Goal: Transaction & Acquisition: Purchase product/service

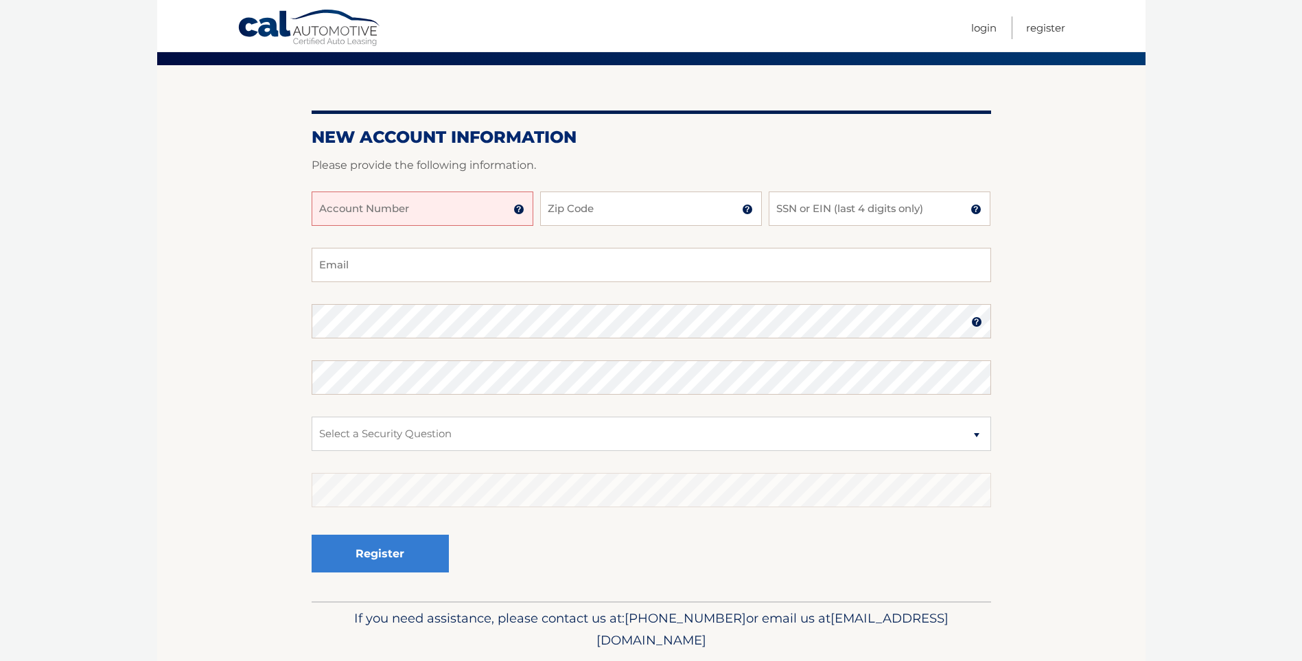
scroll to position [79, 0]
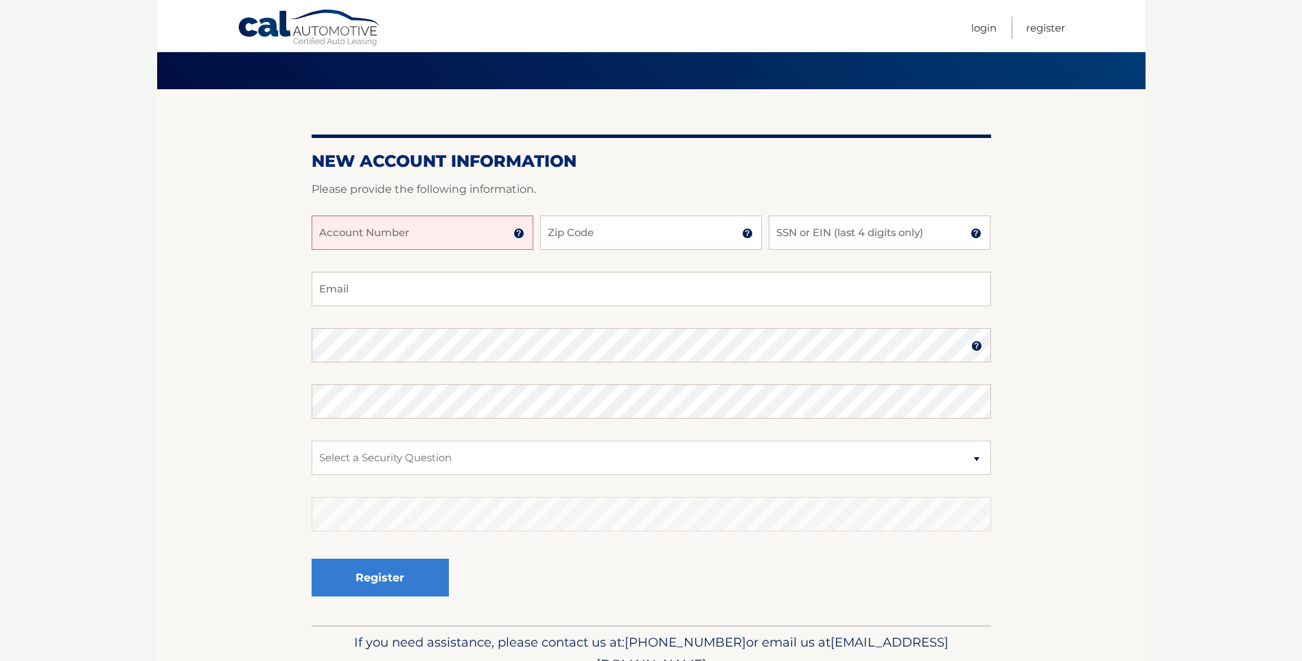
click at [433, 233] on input "Account Number" at bounding box center [423, 233] width 222 height 34
type input "44456023995"
click at [594, 222] on input "Zip Code" at bounding box center [651, 233] width 222 height 34
type input "11714"
click at [790, 244] on input "SSN or EIN (last 4 digits only)" at bounding box center [880, 233] width 222 height 34
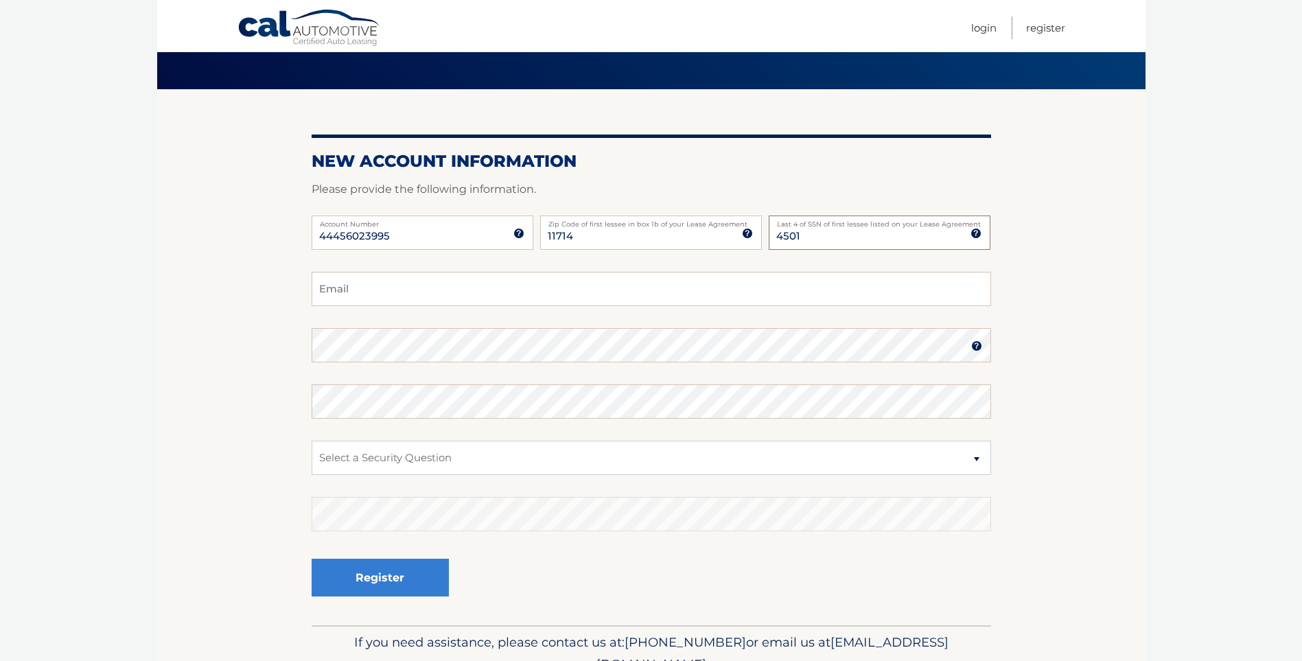
type input "4501"
click at [589, 297] on input "Email" at bounding box center [652, 289] width 680 height 34
click at [597, 290] on input "Email" at bounding box center [652, 289] width 680 height 34
type input "c"
type input "avavacha383@gmail.com"
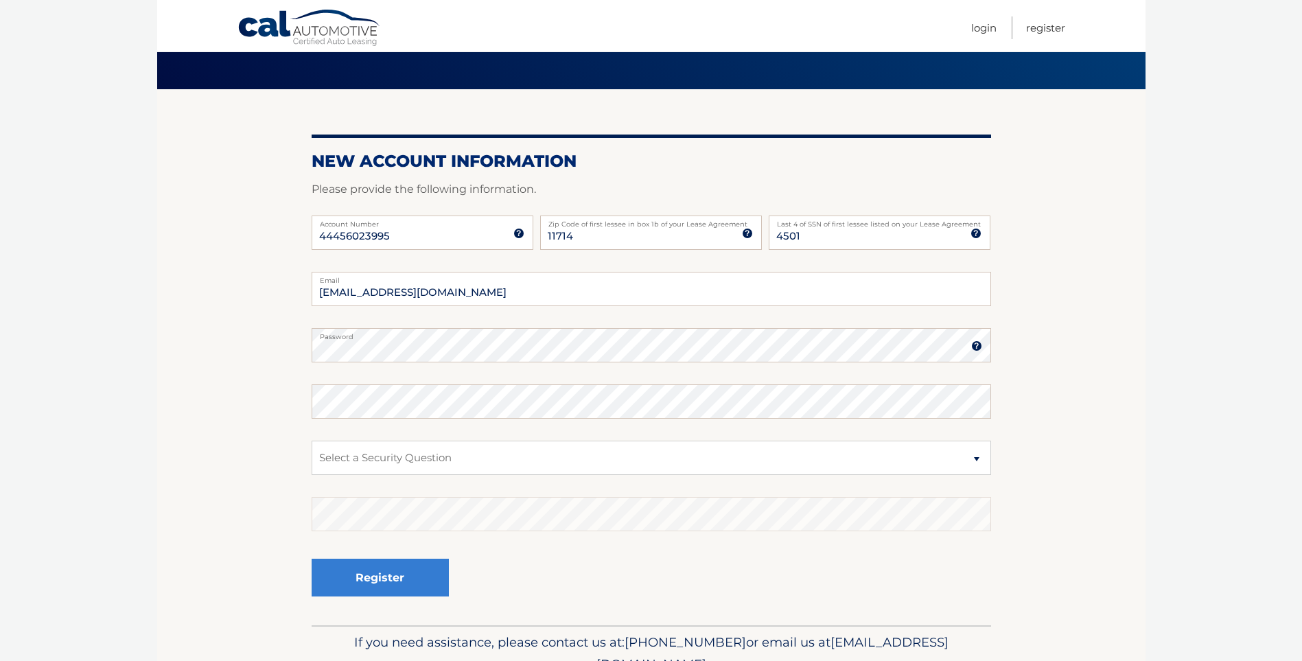
click at [978, 345] on img at bounding box center [977, 346] width 11 height 11
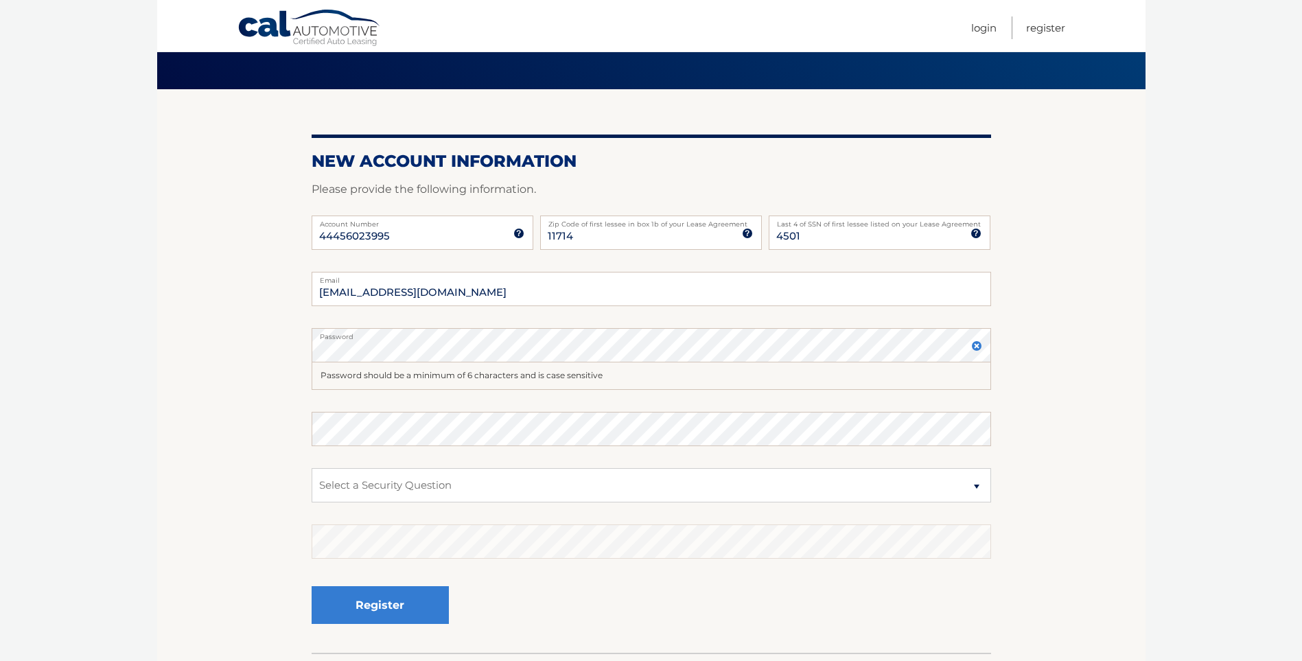
click at [978, 345] on img at bounding box center [977, 346] width 11 height 11
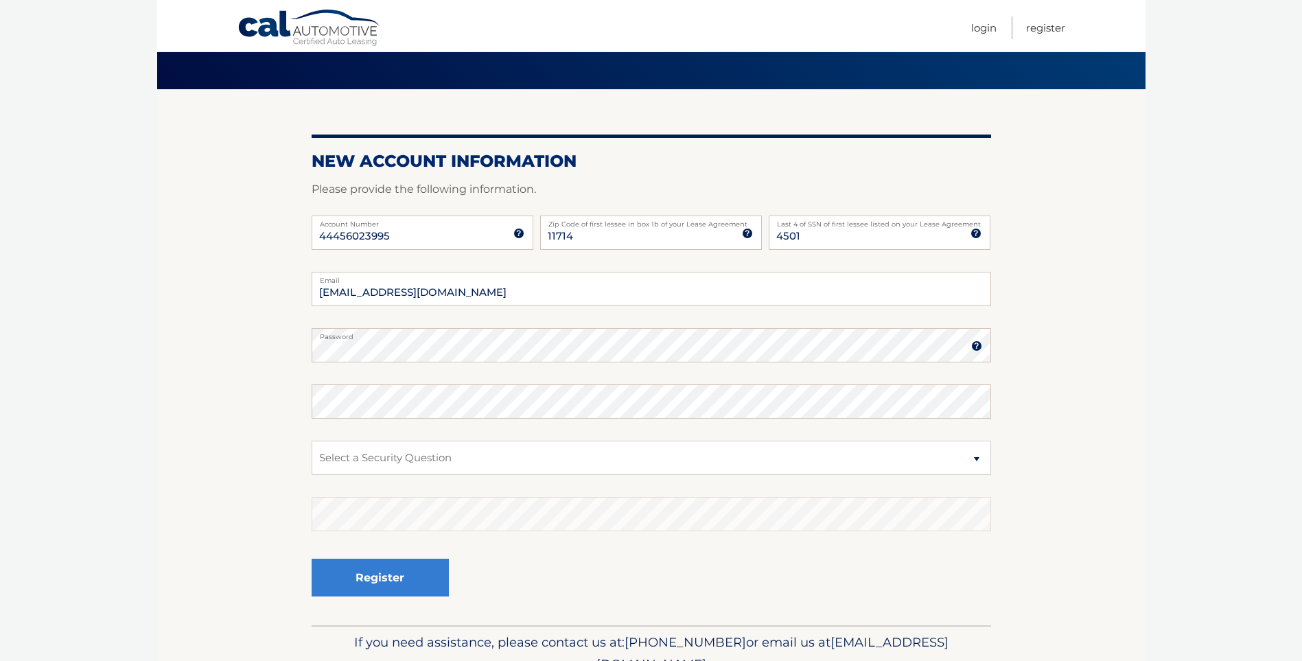
click at [978, 345] on img at bounding box center [977, 346] width 11 height 11
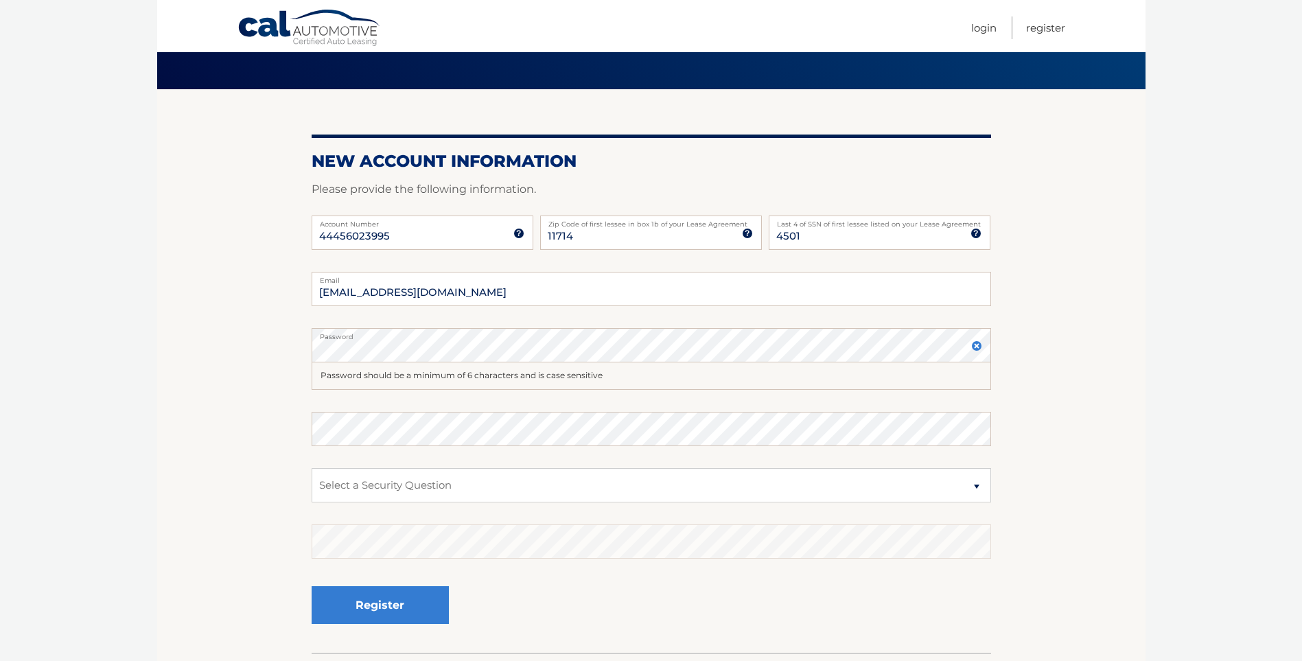
click at [978, 345] on img at bounding box center [977, 346] width 11 height 11
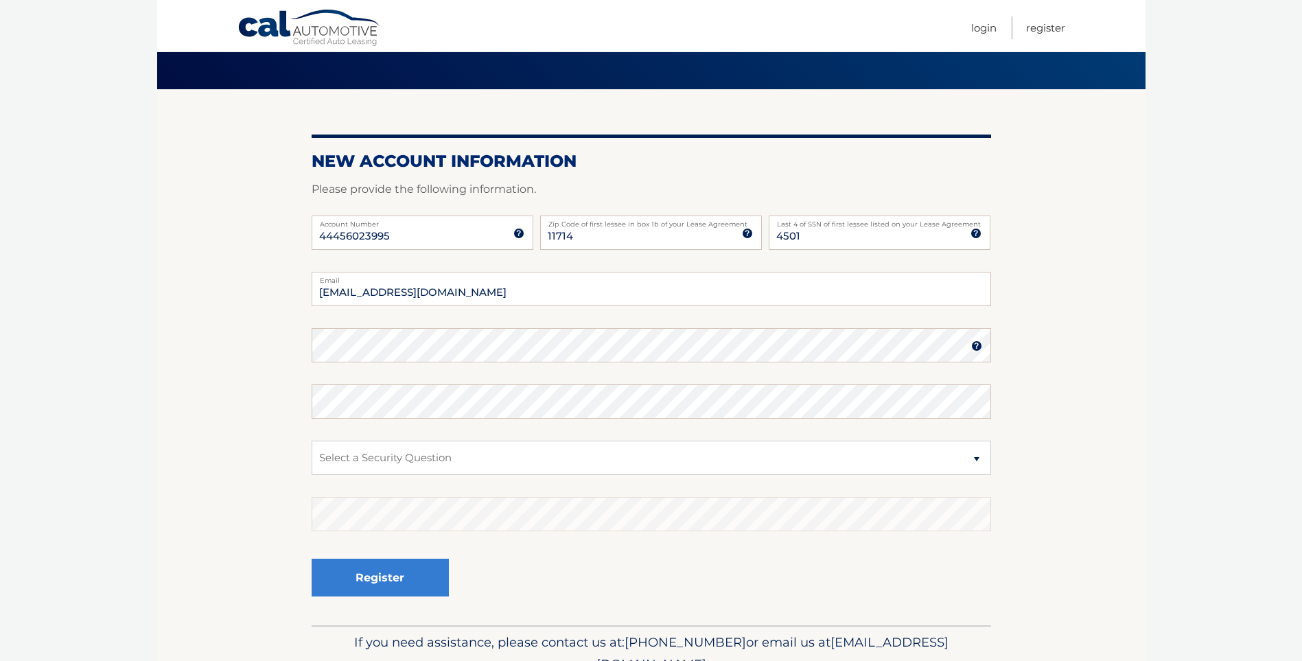
click at [981, 346] on img at bounding box center [977, 346] width 11 height 11
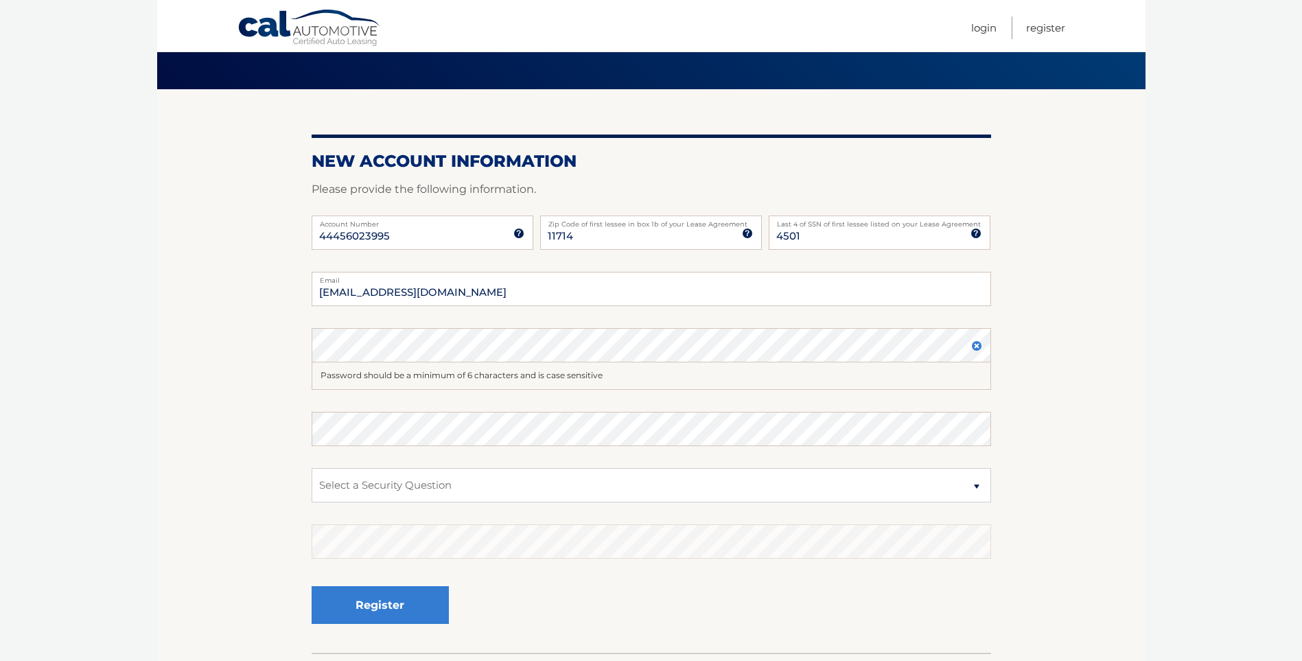
click at [981, 346] on img at bounding box center [977, 346] width 11 height 11
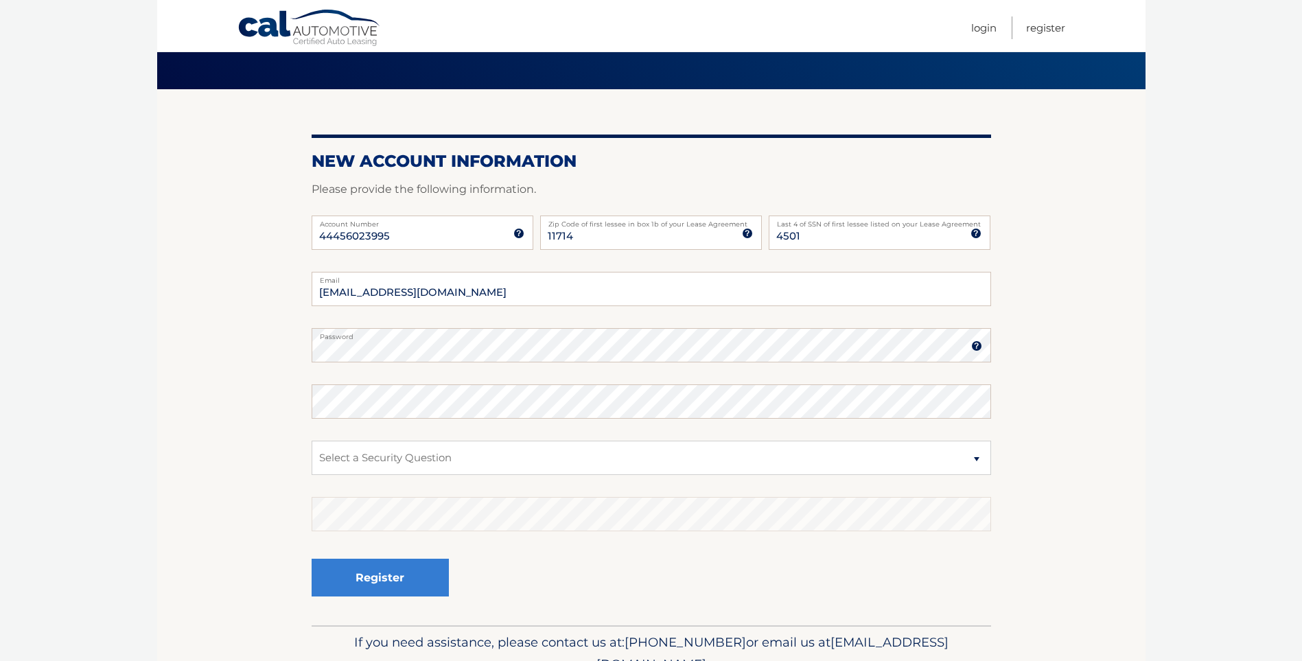
click at [977, 349] on img at bounding box center [977, 346] width 11 height 11
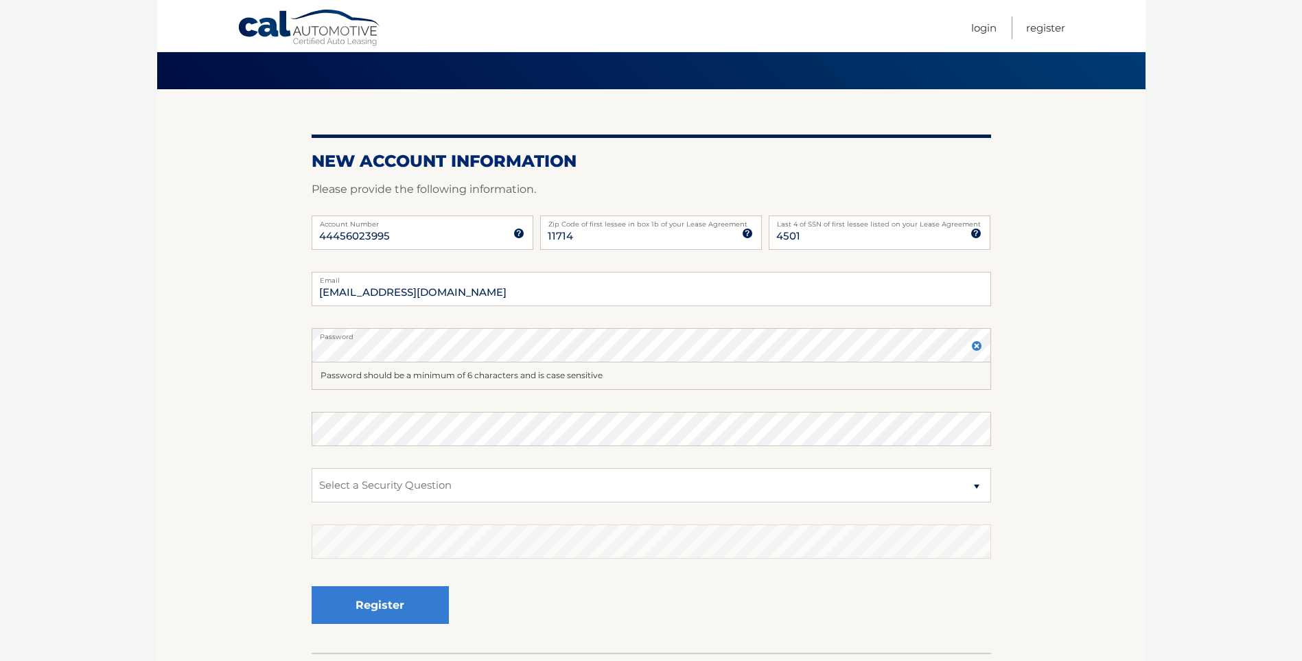
click at [977, 347] on img at bounding box center [977, 346] width 11 height 11
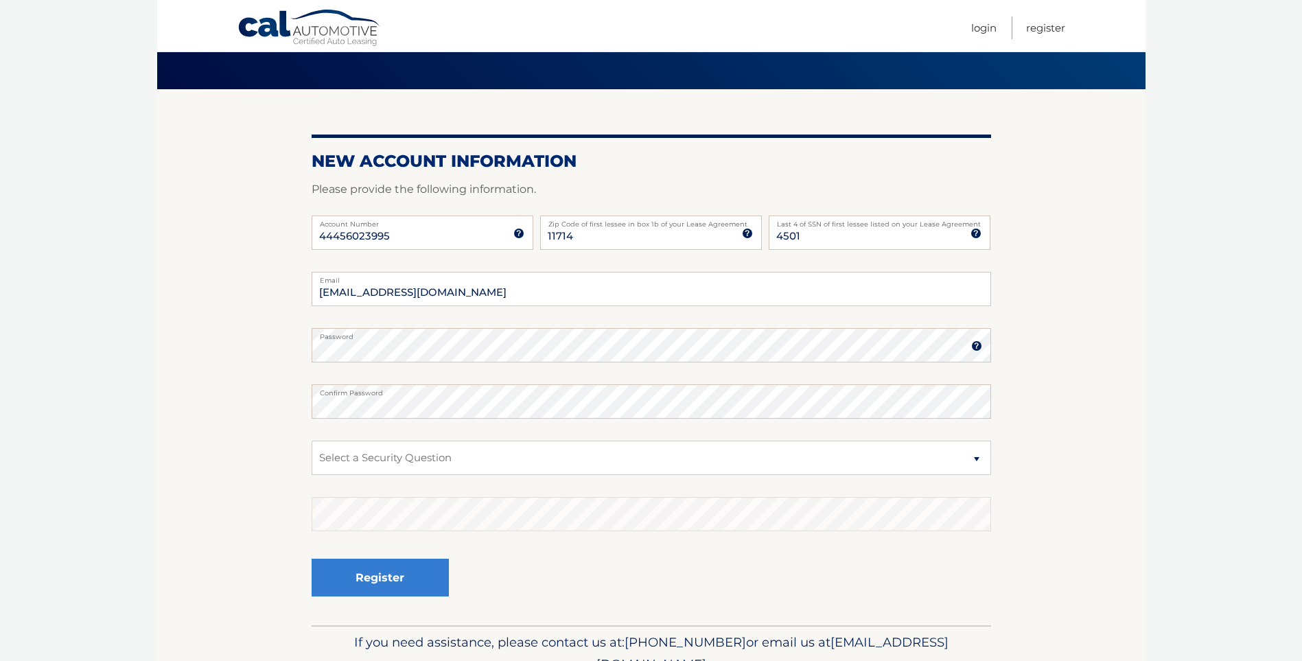
click at [1025, 392] on section "New Account Information Please provide the following information. 44456023995 A…" at bounding box center [651, 357] width 989 height 536
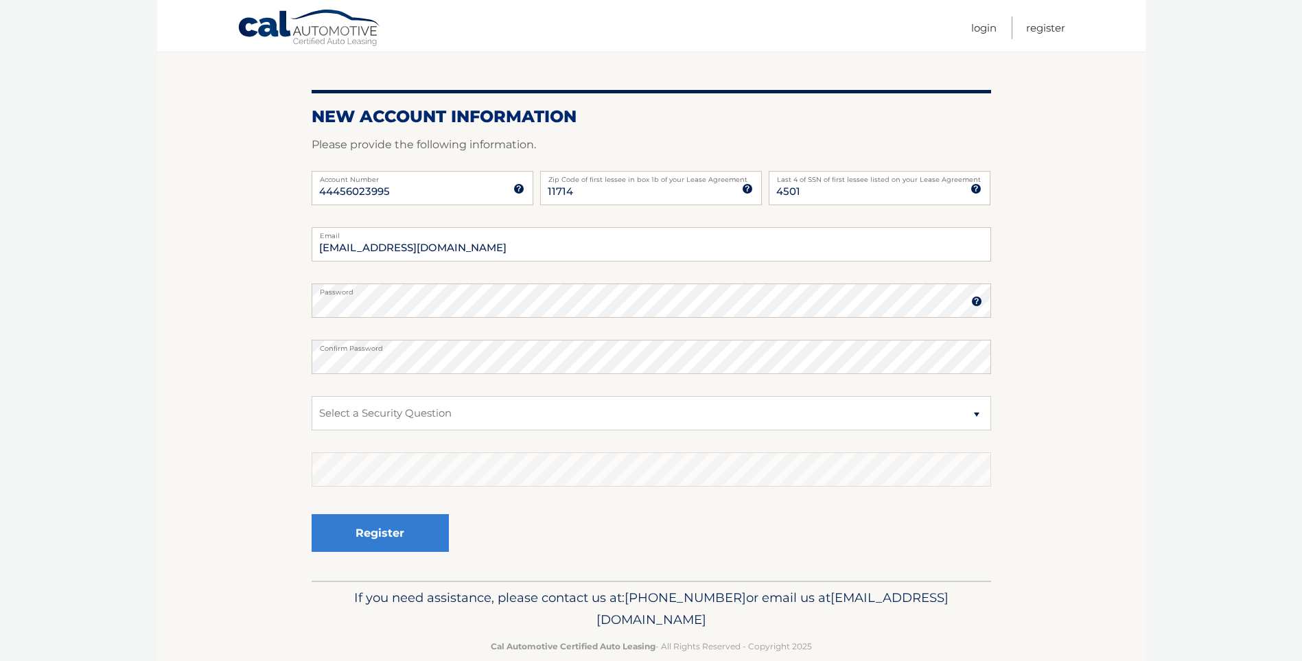
scroll to position [148, 0]
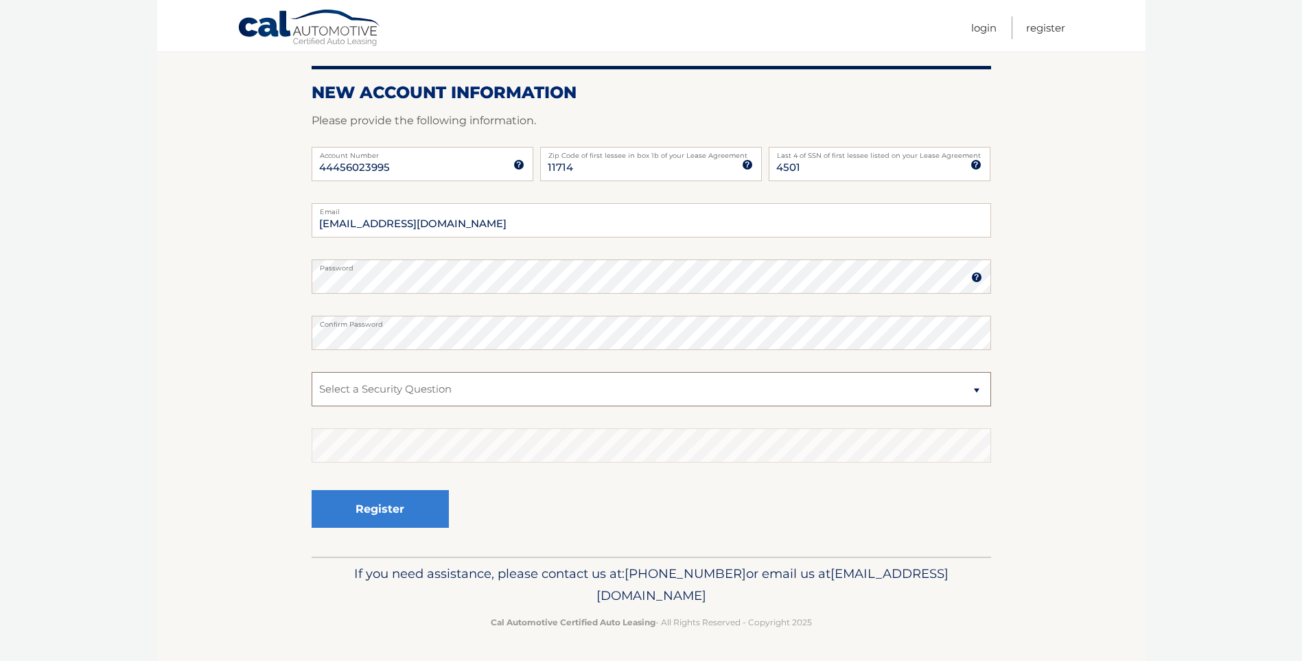
click at [464, 391] on select "Select a Security Question What was the name of your elementary school? What is…" at bounding box center [652, 389] width 680 height 34
select select "2"
click at [312, 372] on select "Select a Security Question What was the name of your elementary school? What is…" at bounding box center [652, 389] width 680 height 34
click at [392, 501] on button "Register" at bounding box center [380, 509] width 137 height 38
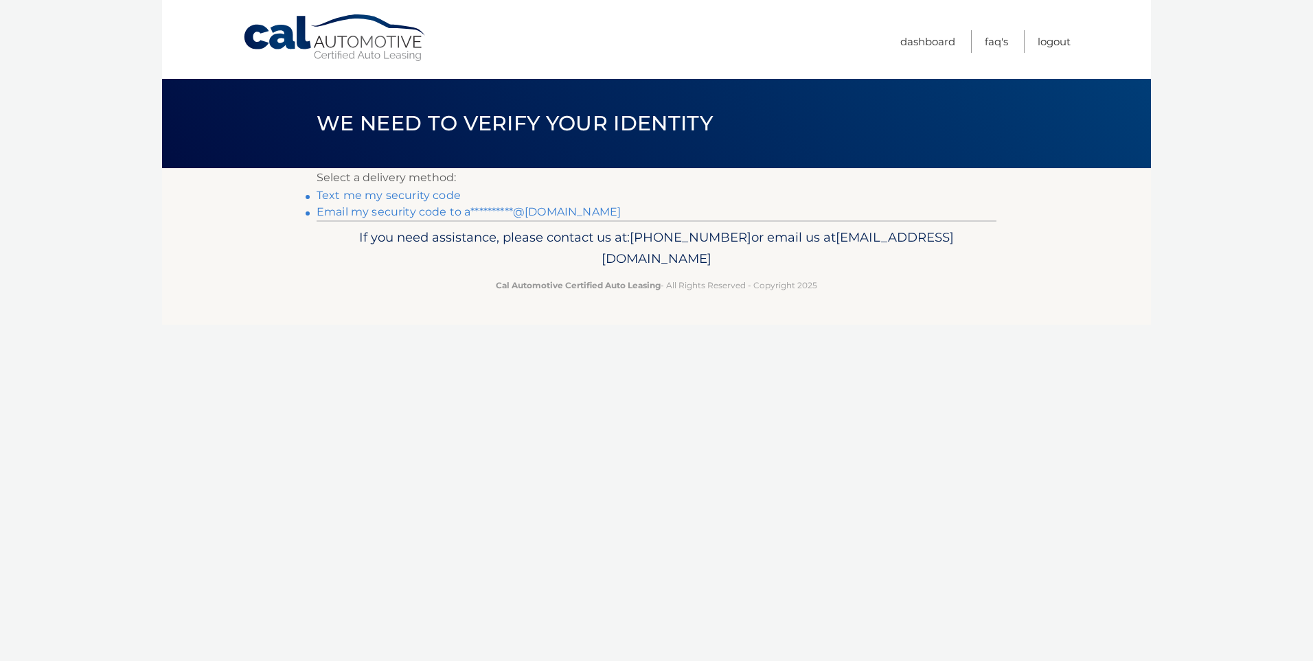
click at [393, 196] on link "Text me my security code" at bounding box center [389, 195] width 144 height 13
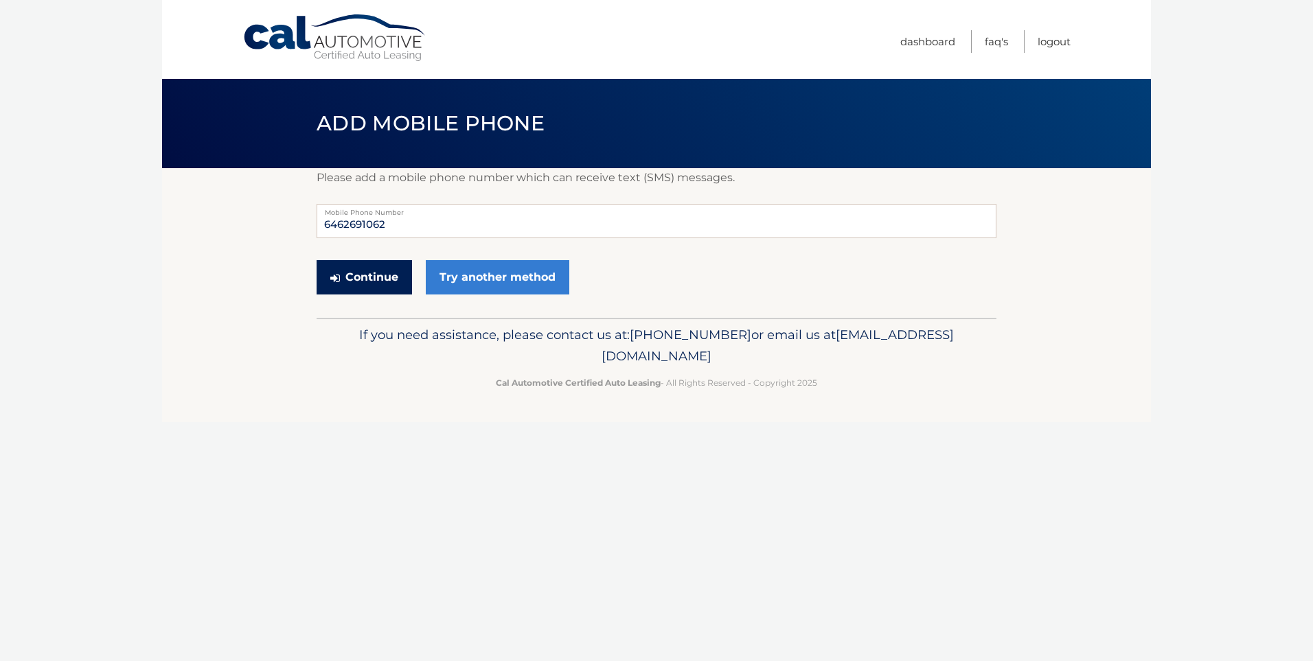
click at [362, 283] on button "Continue" at bounding box center [364, 277] width 95 height 34
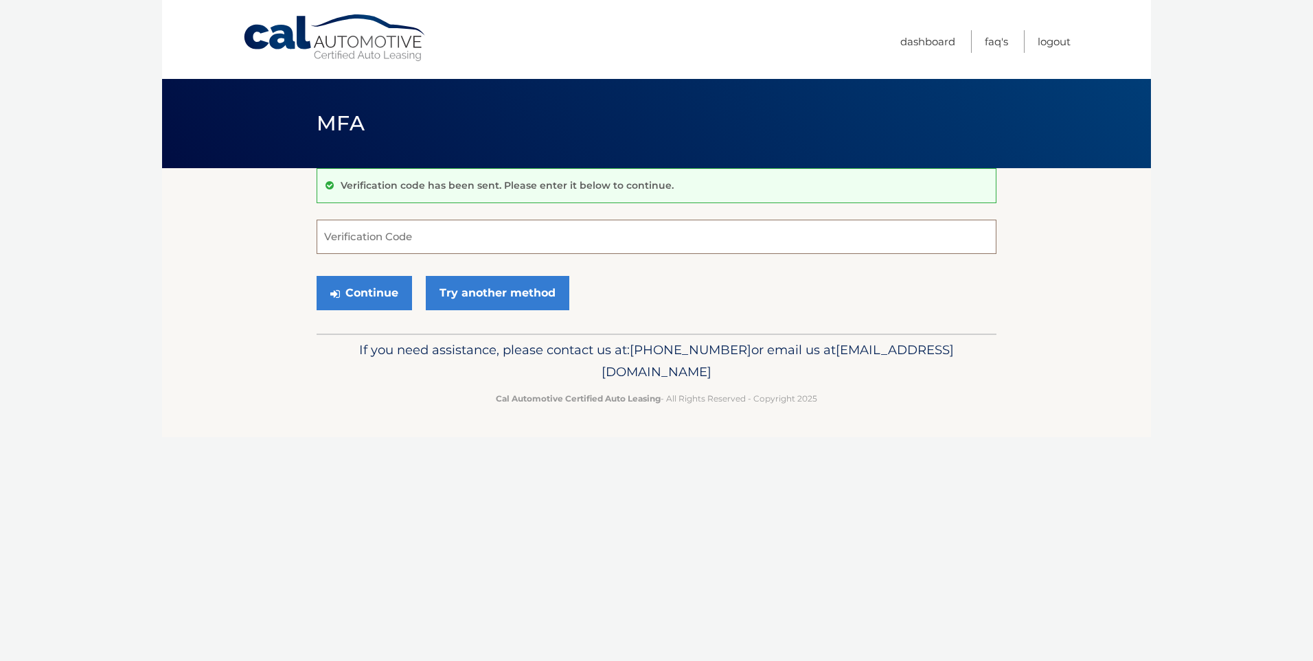
click at [374, 240] on input "Verification Code" at bounding box center [657, 237] width 680 height 34
type input "830202"
click at [372, 288] on button "Continue" at bounding box center [364, 293] width 95 height 34
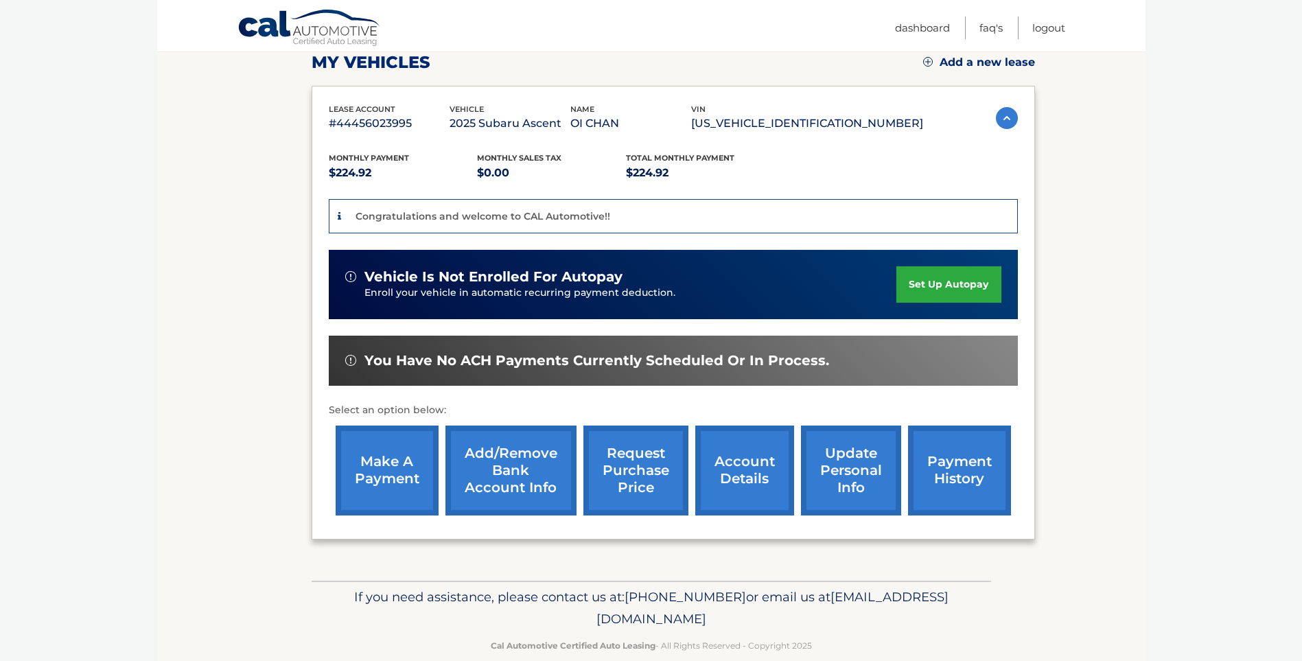
scroll to position [206, 0]
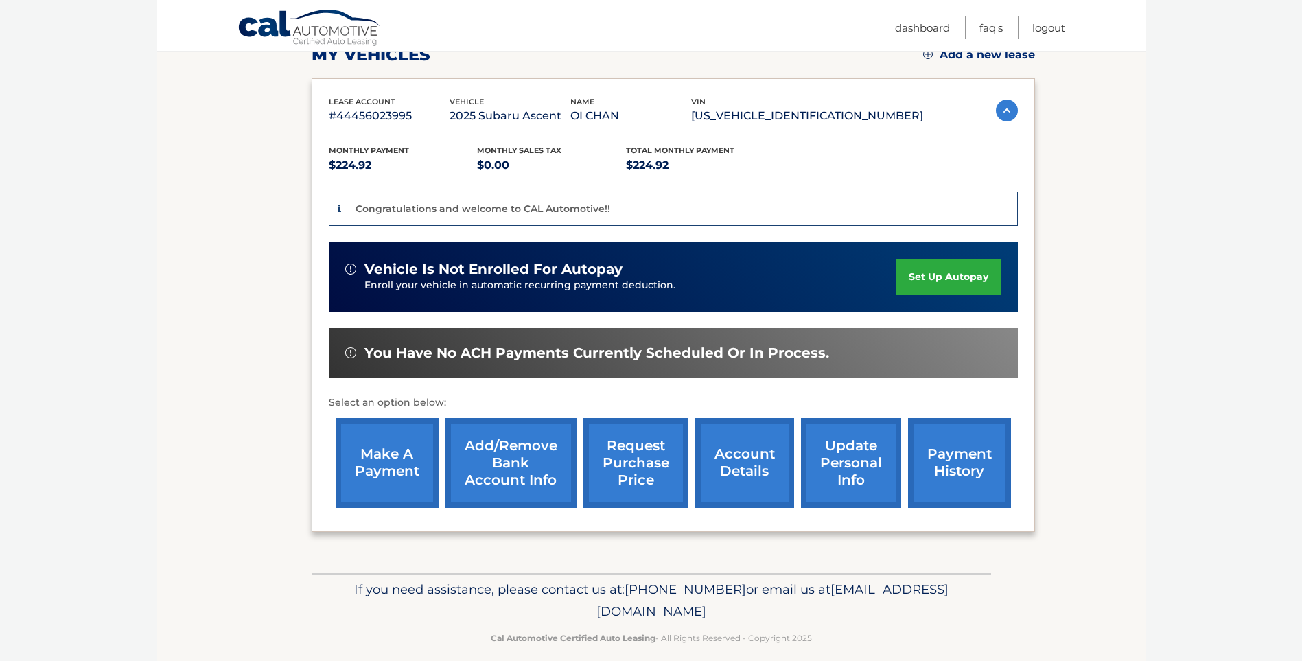
click at [742, 444] on link "account details" at bounding box center [745, 463] width 99 height 90
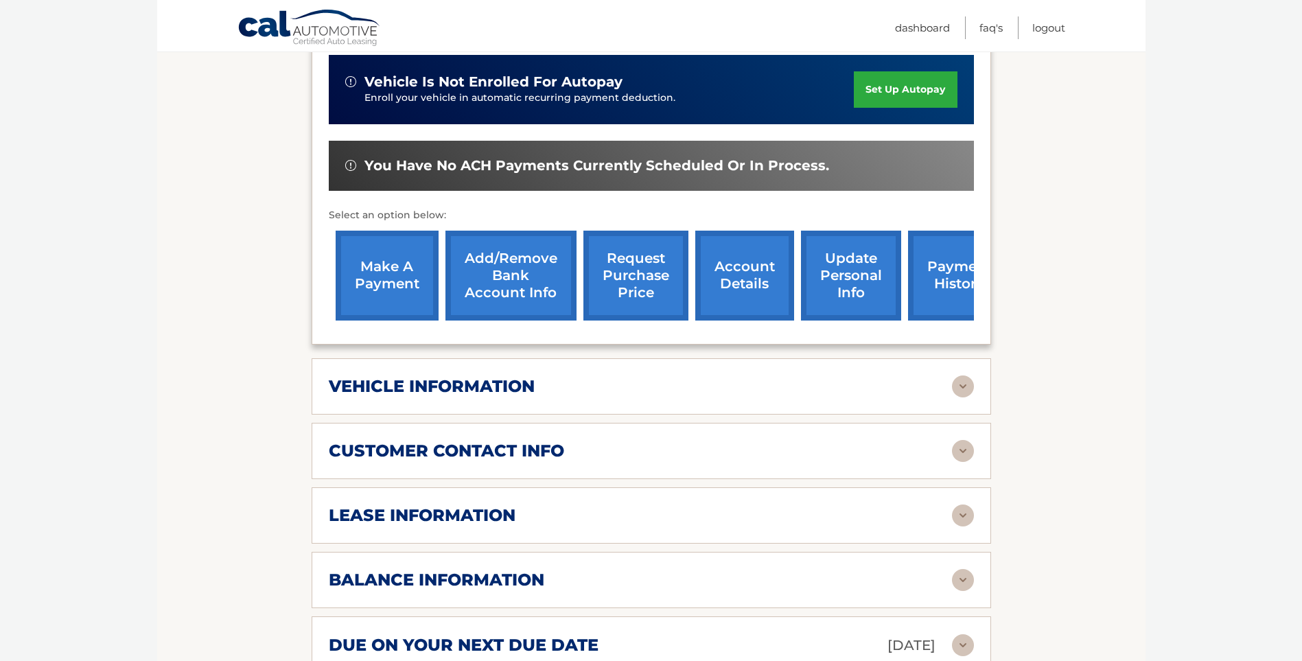
scroll to position [549, 0]
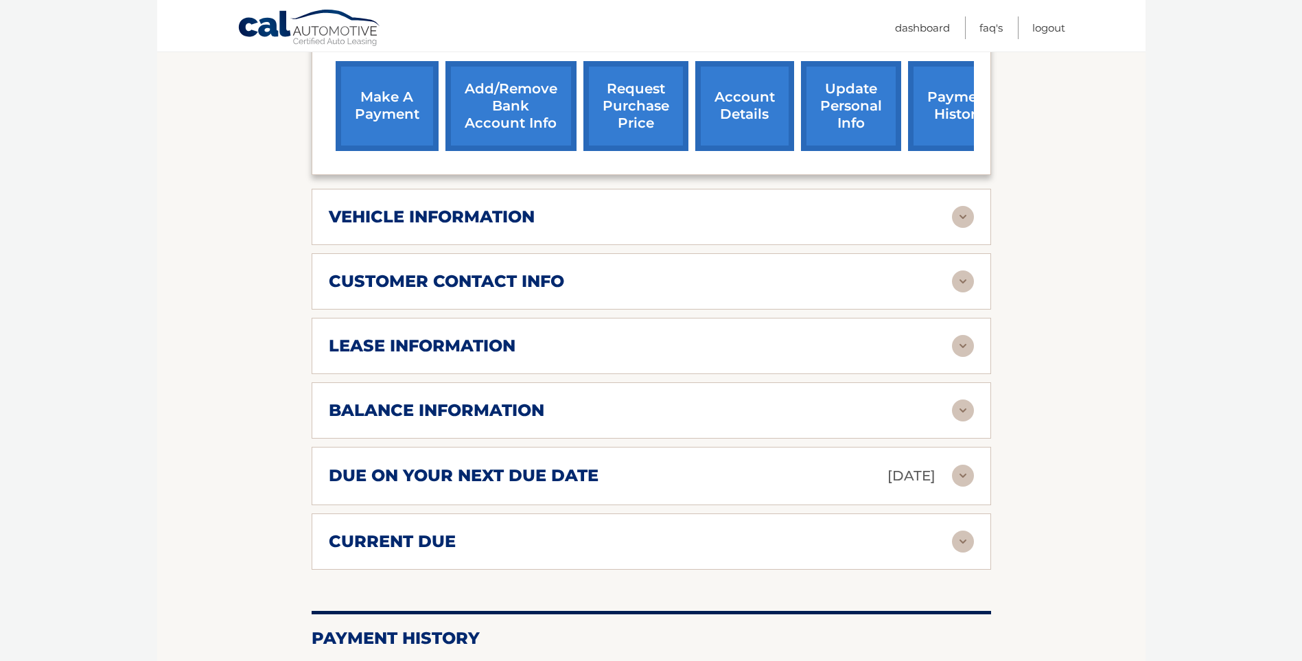
click at [946, 214] on div "vehicle information vehicle Year 2025 vehicle make Subaru vehicle model Ascent …" at bounding box center [652, 217] width 680 height 56
click at [964, 206] on img at bounding box center [963, 217] width 22 height 22
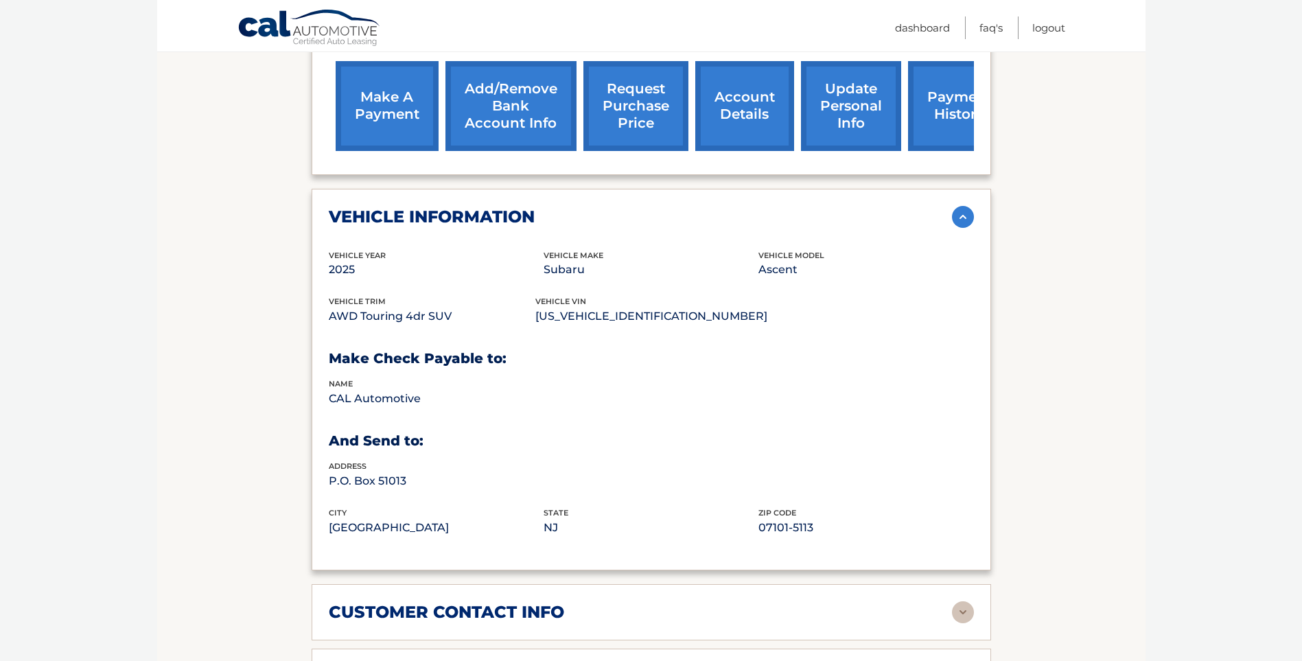
click at [964, 206] on img at bounding box center [963, 217] width 22 height 22
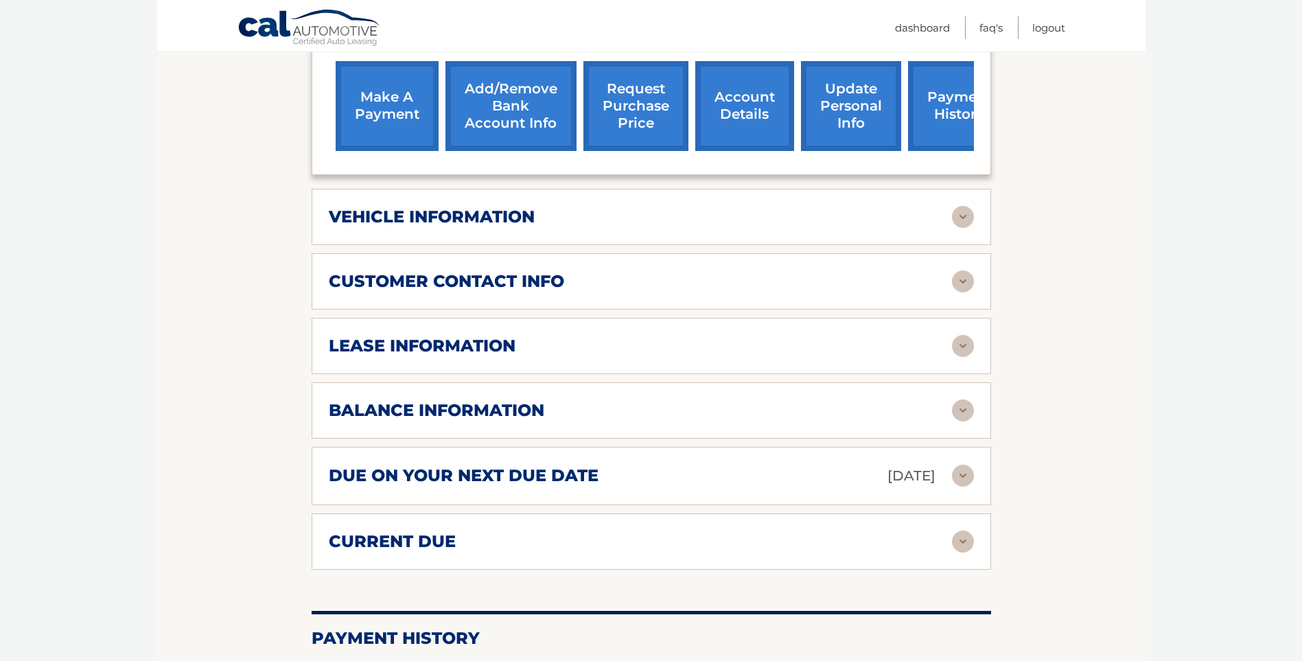
click at [957, 271] on img at bounding box center [963, 282] width 22 height 22
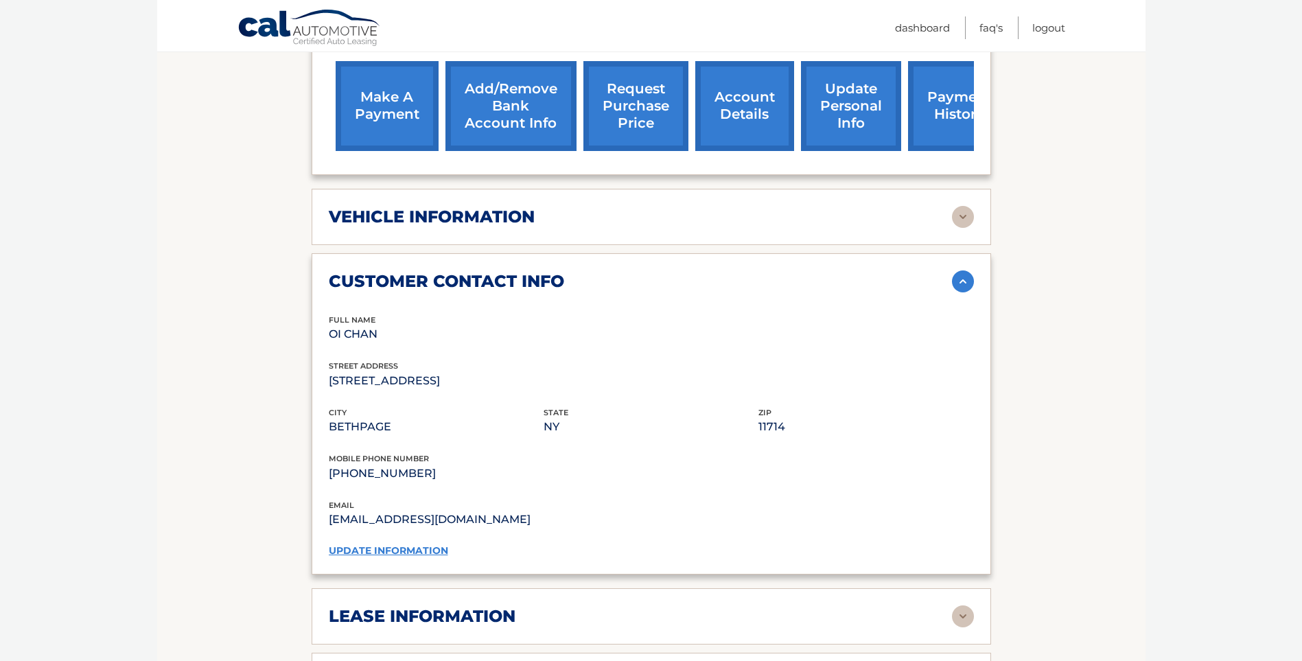
click at [957, 271] on img at bounding box center [963, 282] width 22 height 22
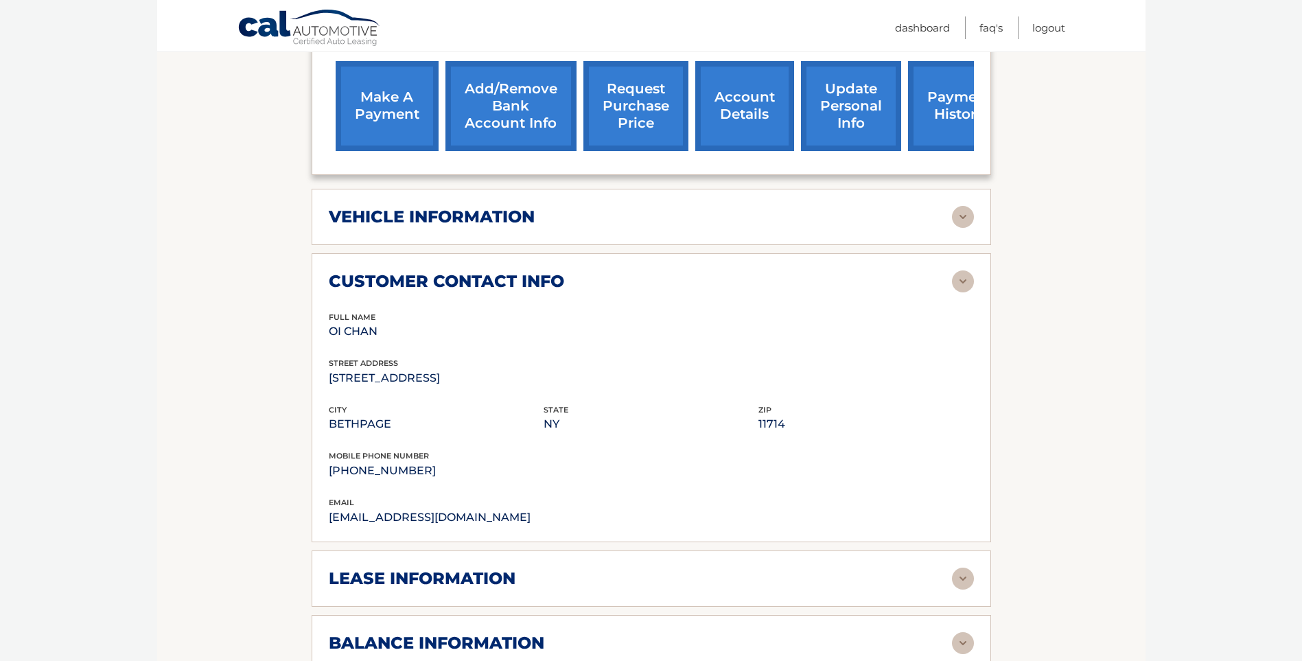
click at [957, 271] on img at bounding box center [963, 282] width 22 height 22
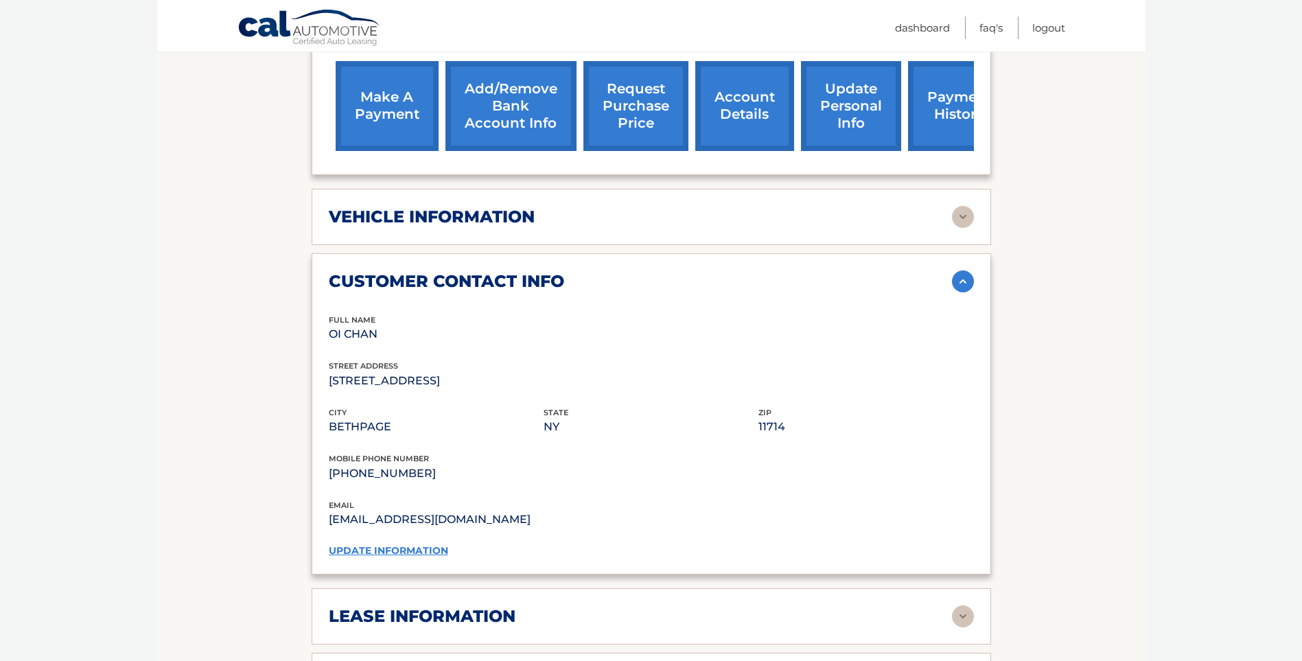
click at [957, 271] on img at bounding box center [963, 282] width 22 height 22
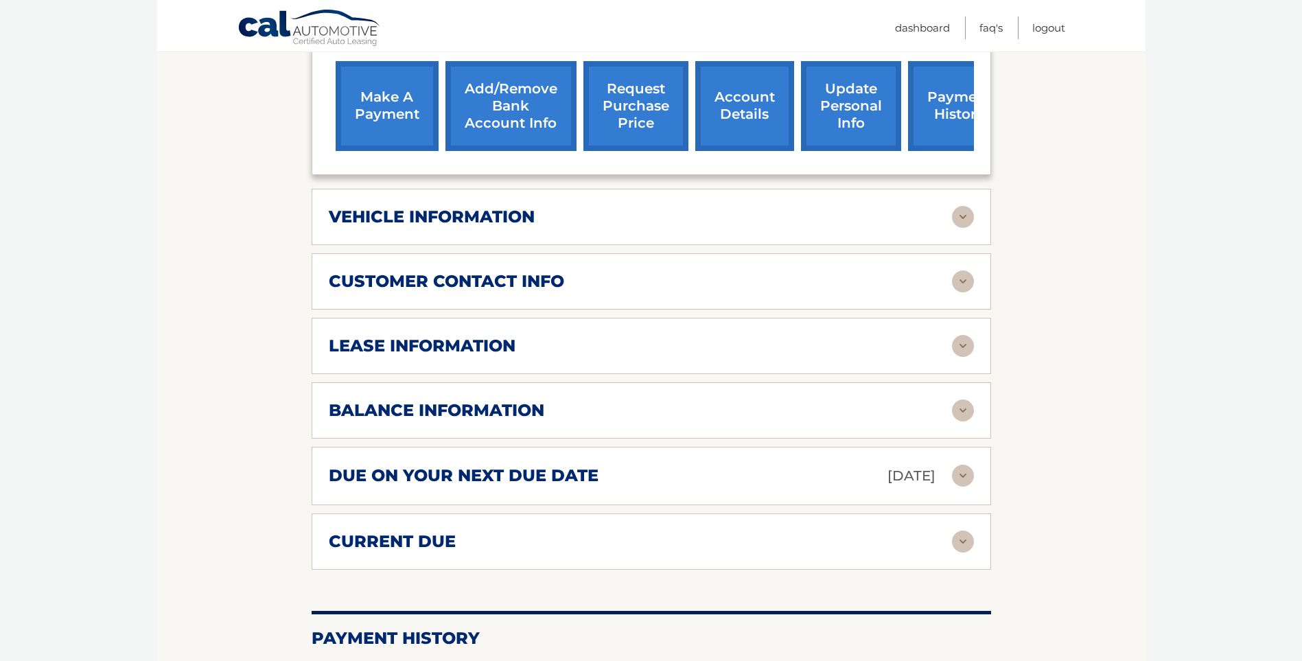
click at [956, 335] on img at bounding box center [963, 346] width 22 height 22
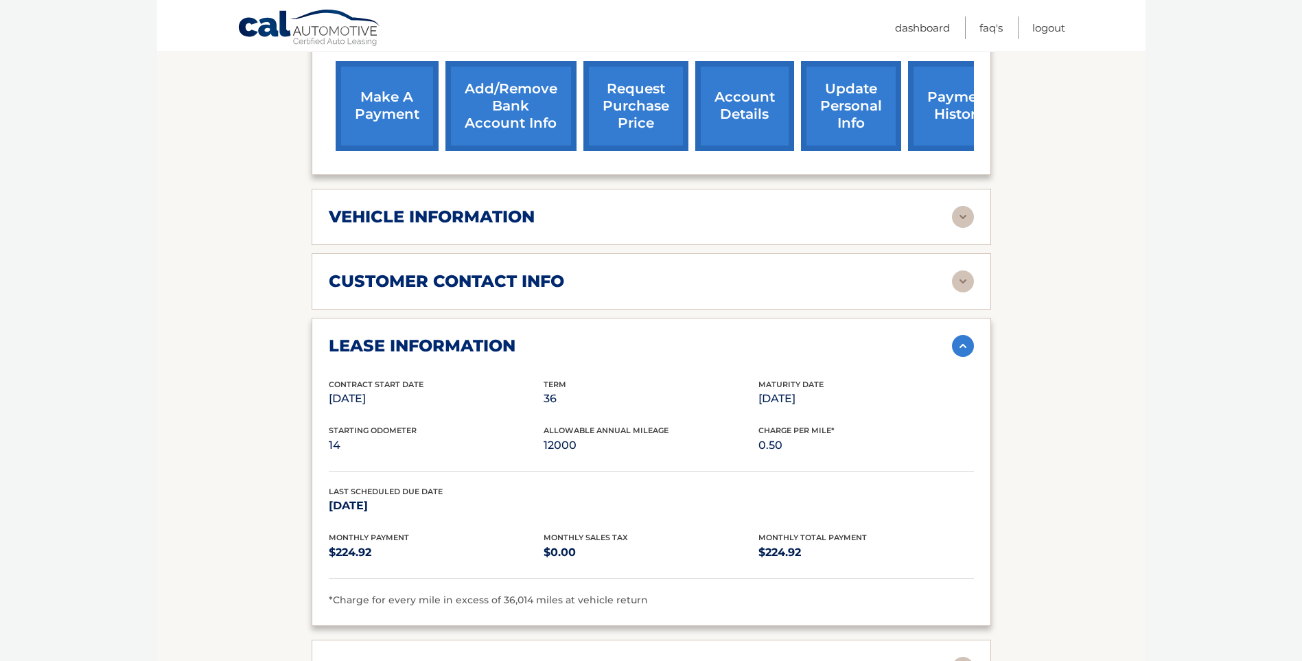
click at [956, 335] on img at bounding box center [963, 346] width 22 height 22
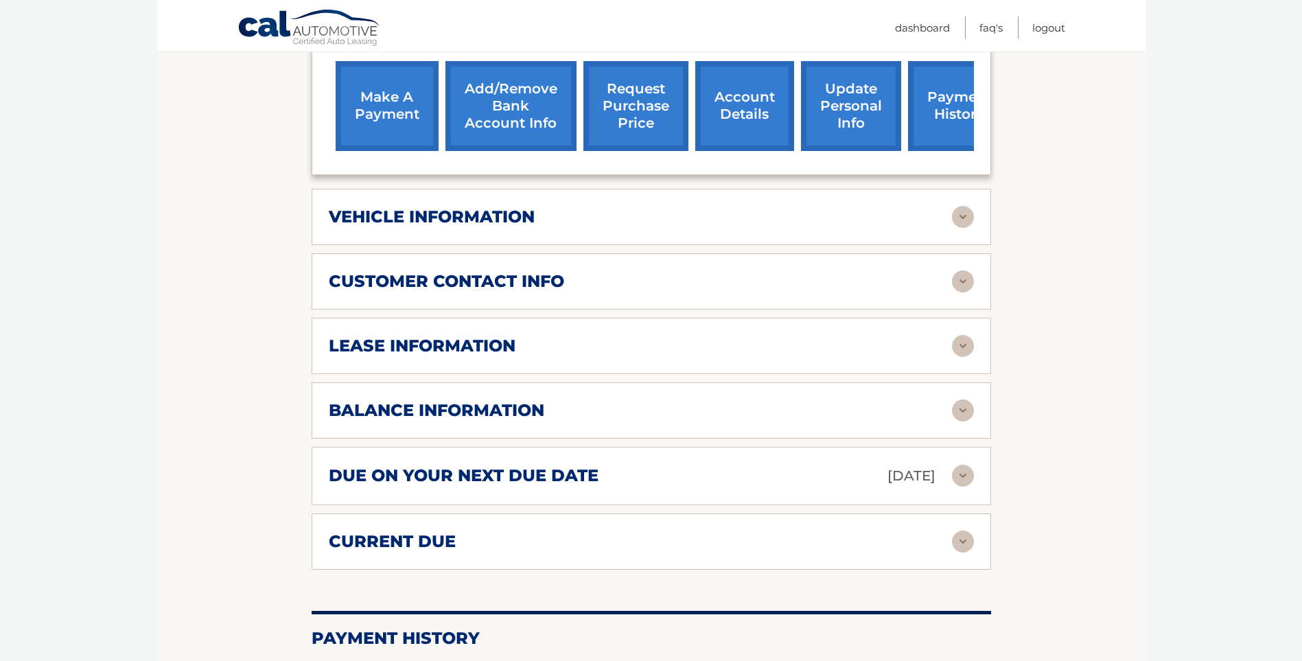
click at [953, 400] on img at bounding box center [963, 411] width 22 height 22
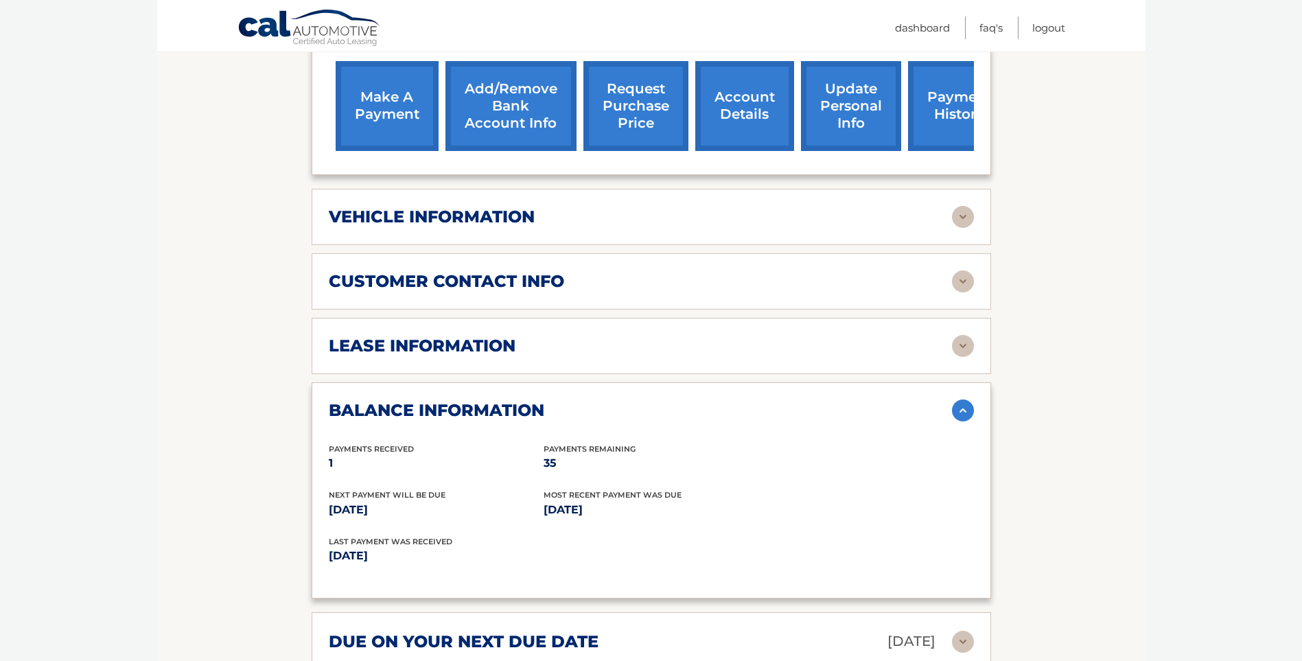
click at [954, 400] on img at bounding box center [963, 411] width 22 height 22
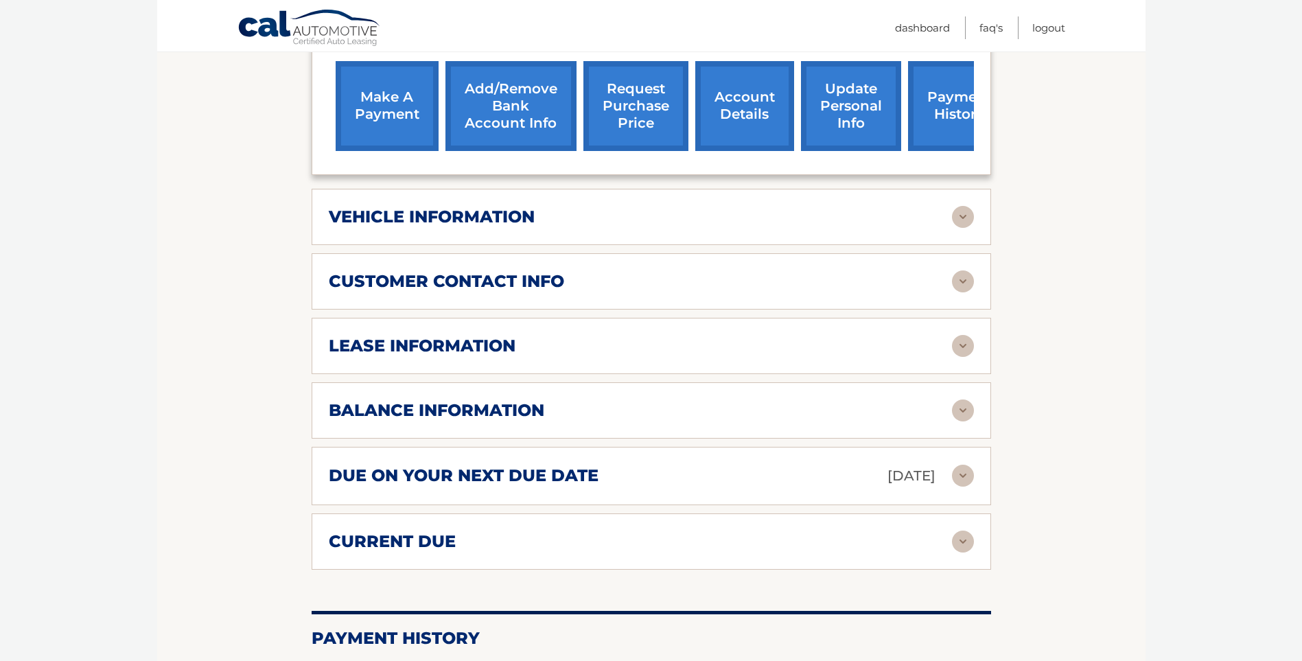
click at [954, 400] on img at bounding box center [963, 411] width 22 height 22
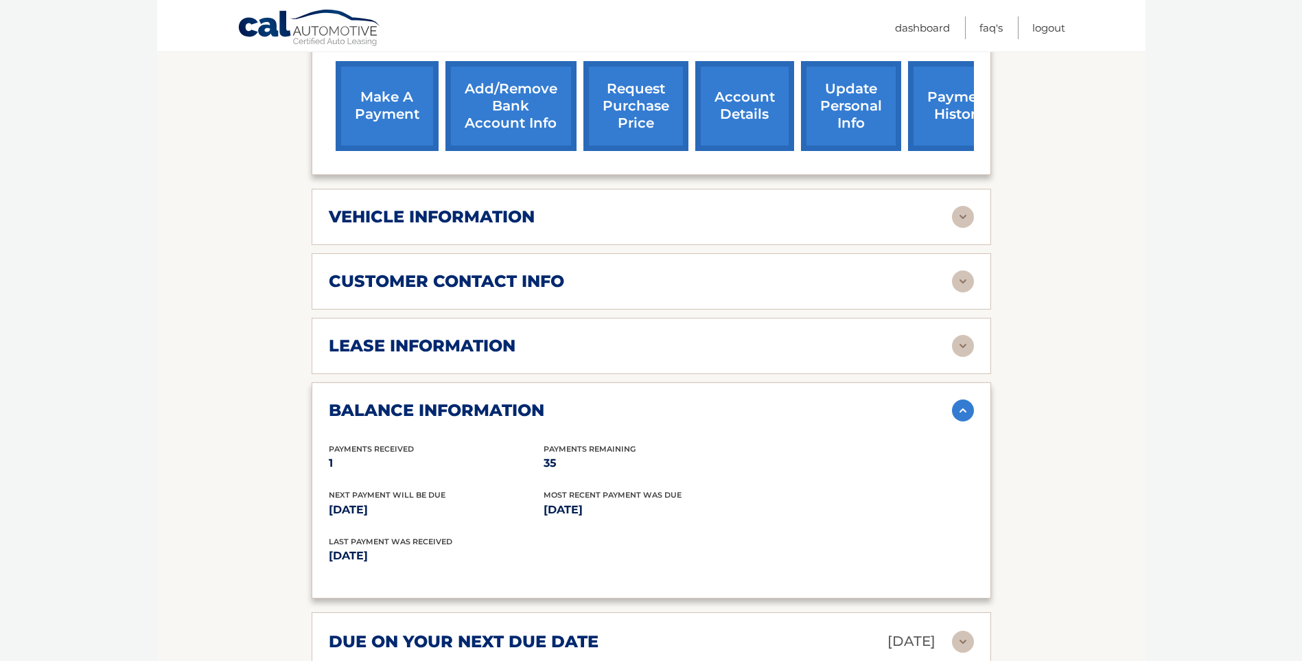
click at [954, 400] on img at bounding box center [963, 411] width 22 height 22
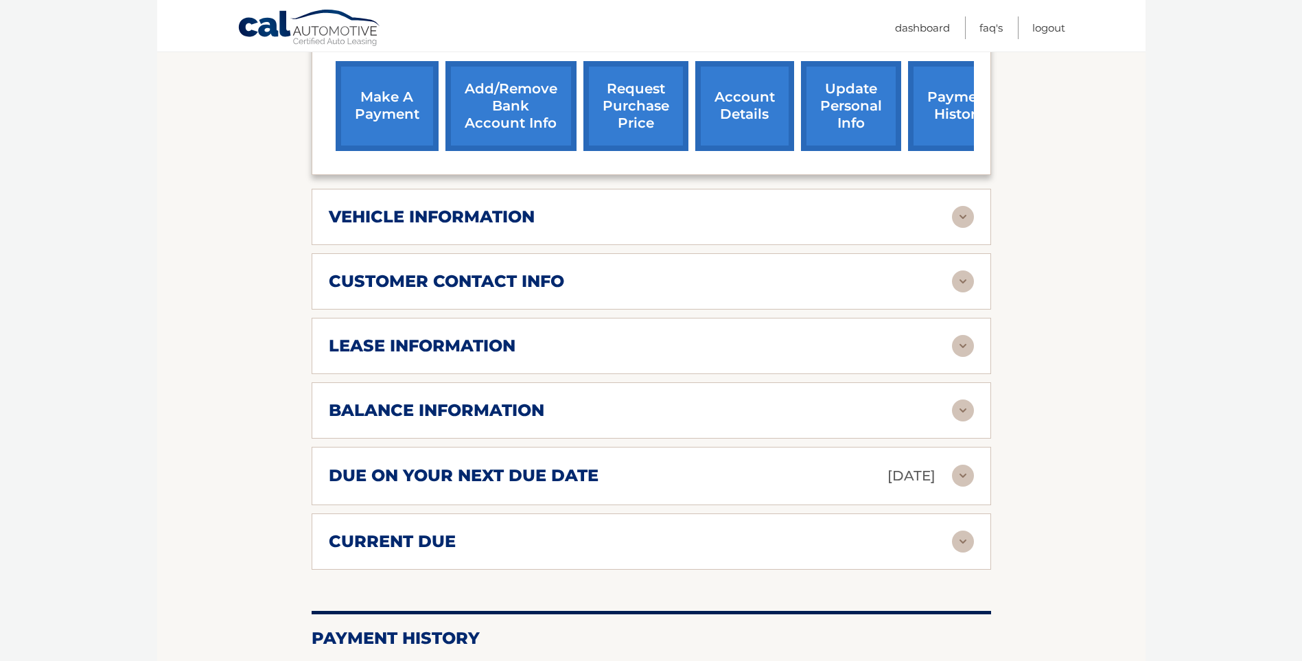
click at [962, 465] on img at bounding box center [963, 476] width 22 height 22
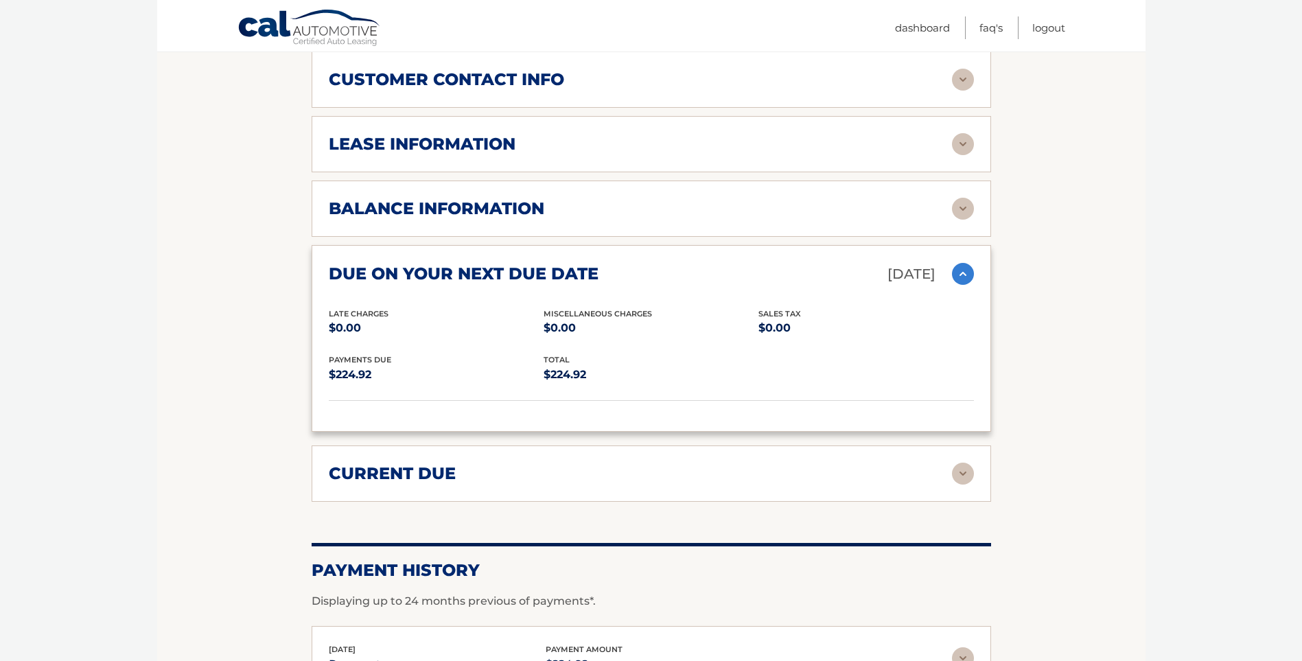
scroll to position [755, 0]
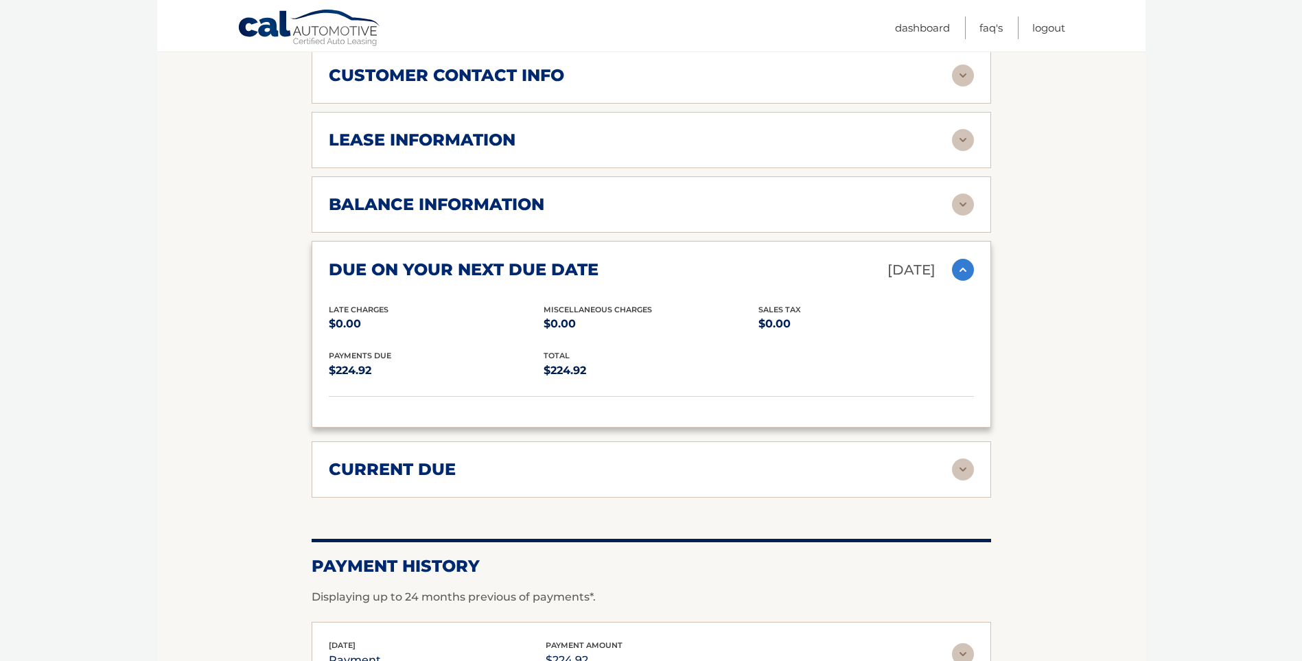
click at [962, 259] on img at bounding box center [963, 270] width 22 height 22
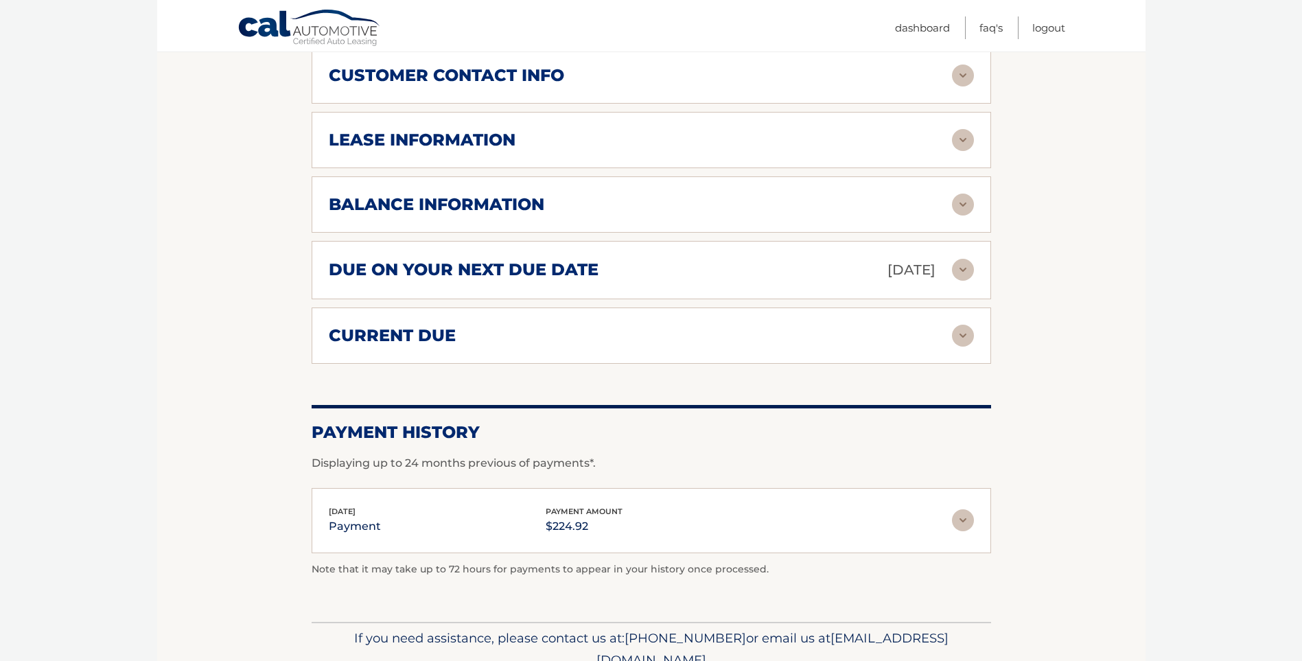
click at [955, 325] on img at bounding box center [963, 336] width 22 height 22
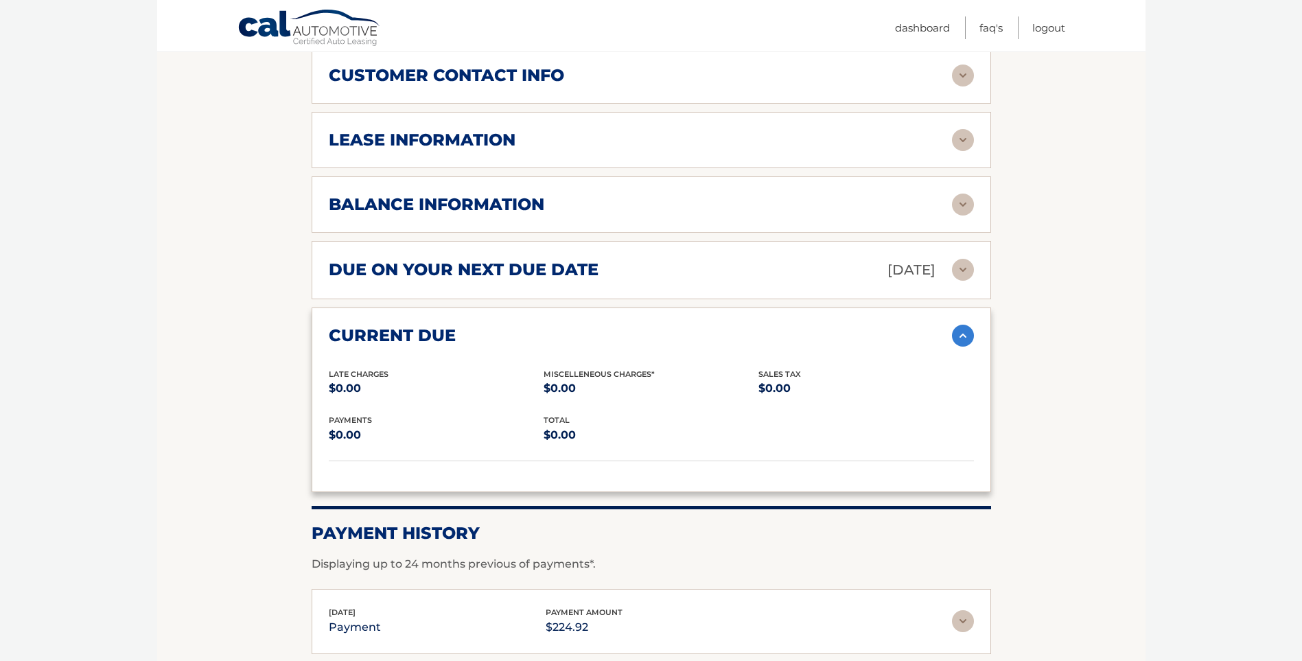
click at [955, 325] on img at bounding box center [963, 336] width 22 height 22
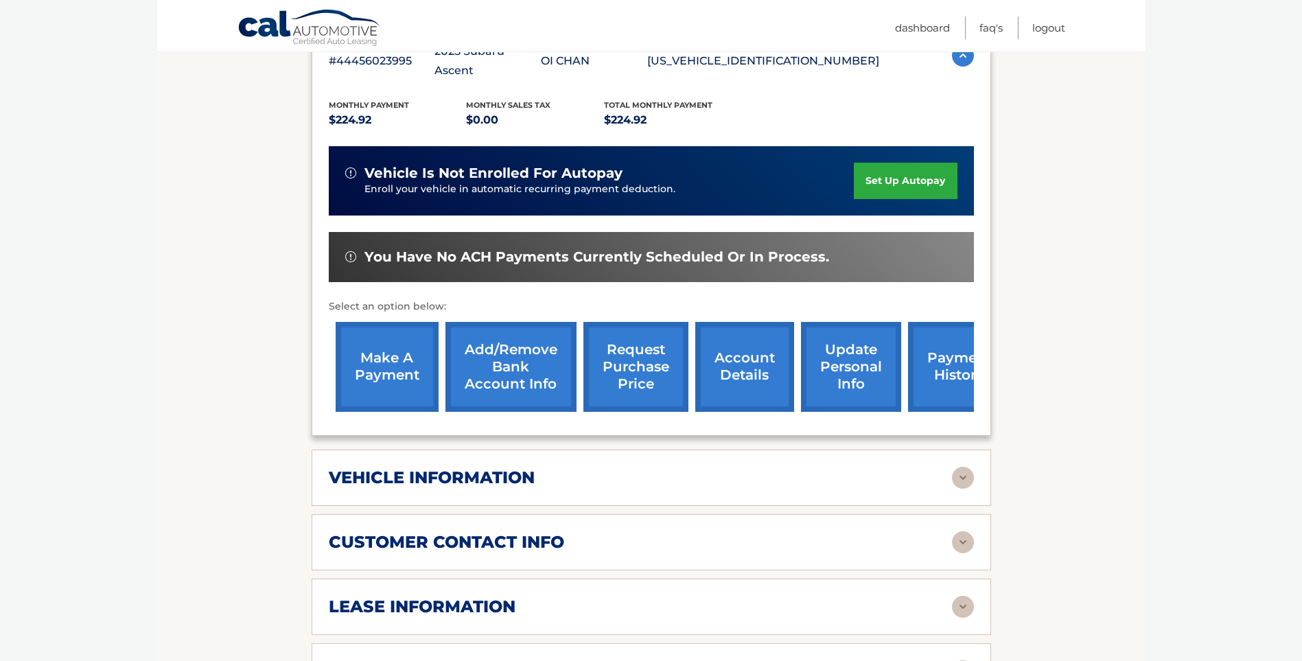
scroll to position [251, 0]
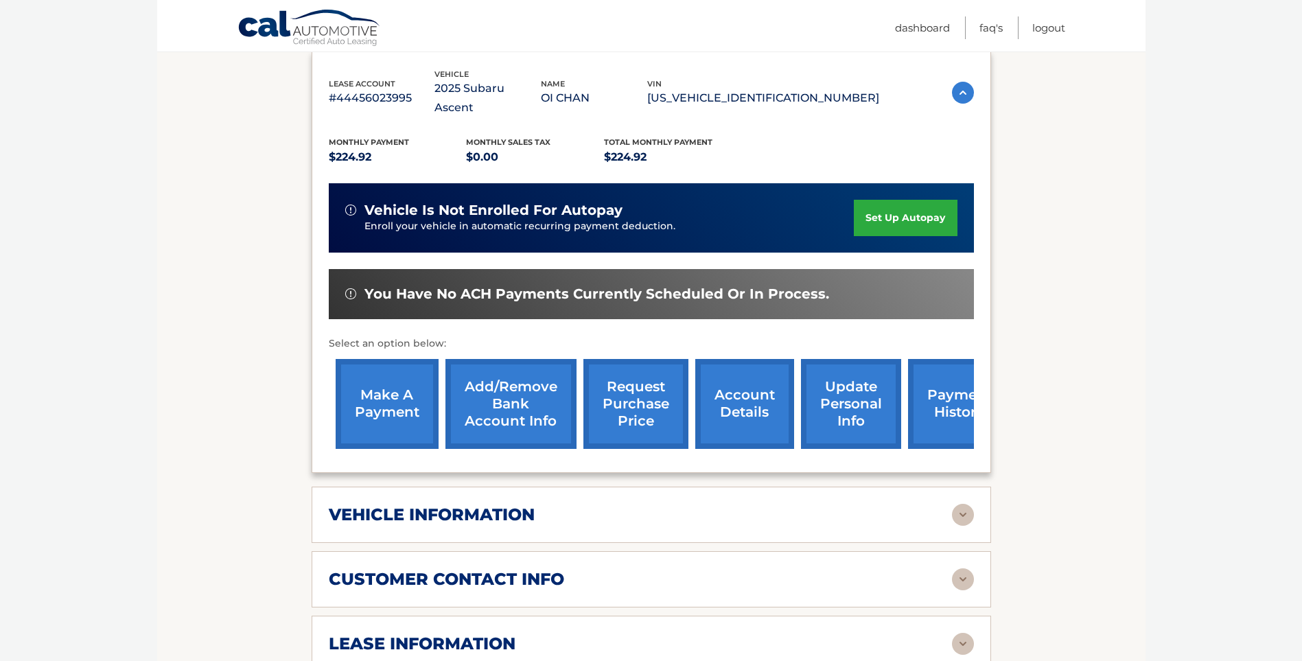
click at [507, 365] on link "Add/Remove bank account info" at bounding box center [511, 404] width 131 height 90
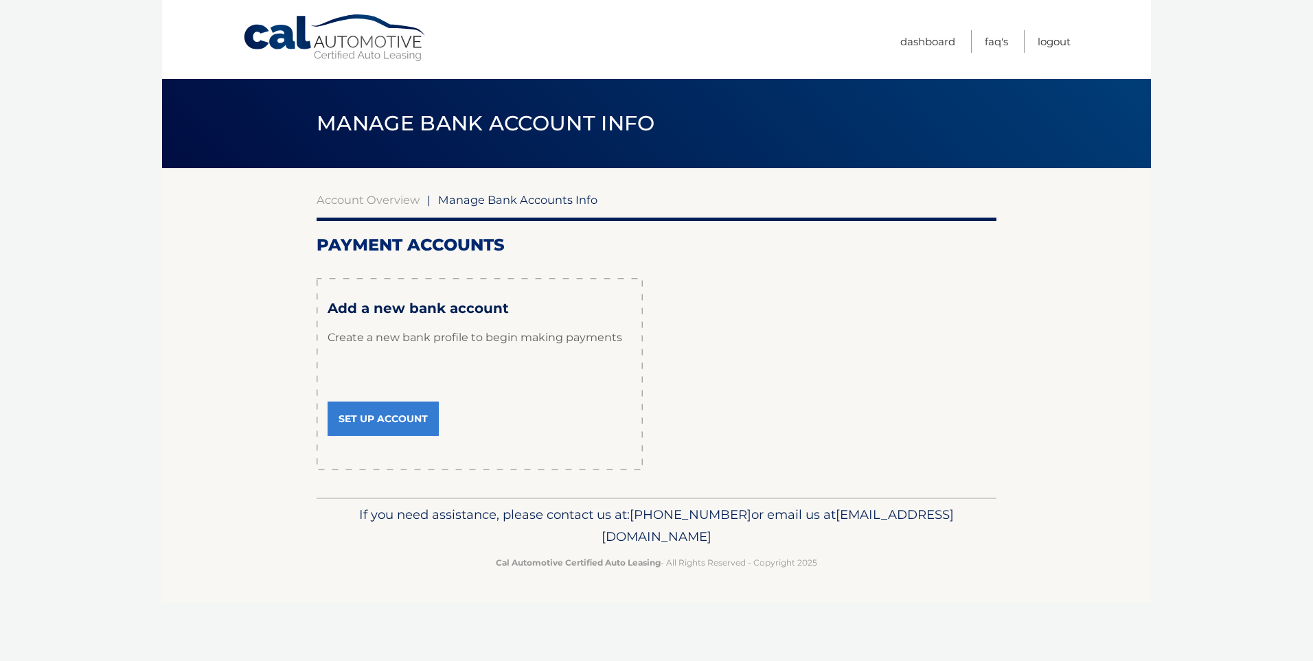
click at [413, 411] on link "Set Up Account" at bounding box center [383, 419] width 111 height 34
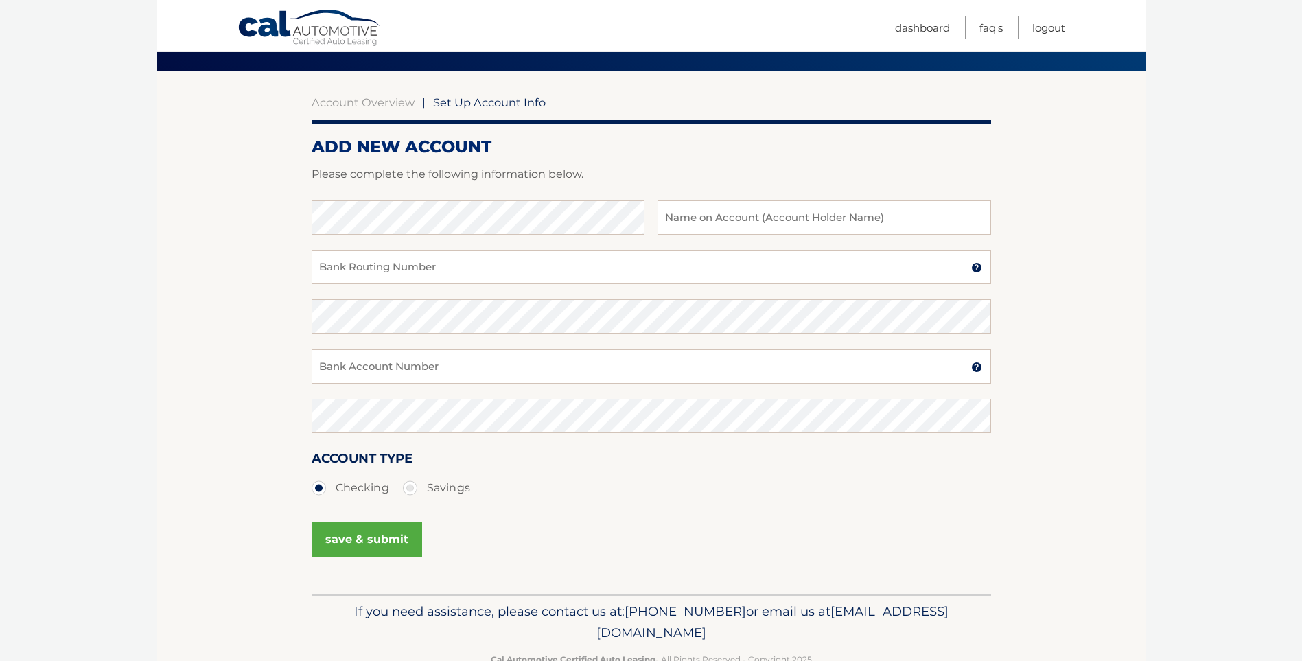
scroll to position [67, 0]
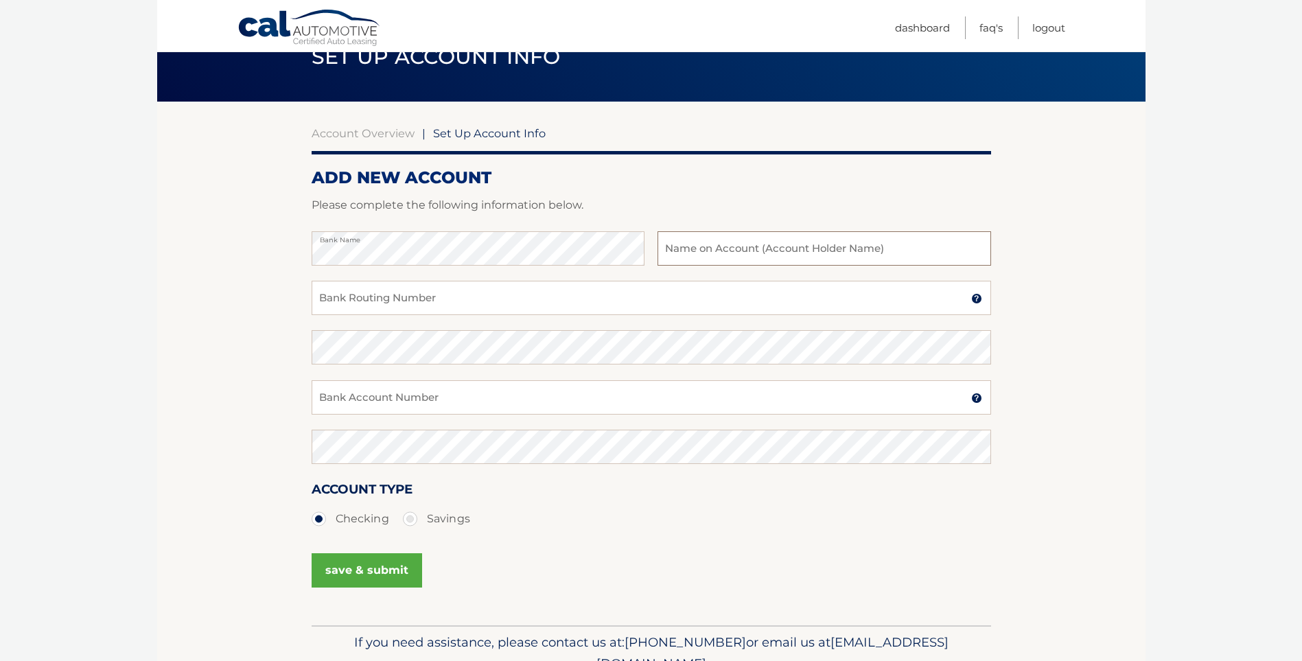
click at [759, 253] on input "text" at bounding box center [824, 248] width 333 height 34
type input "[PERSON_NAME]"
click at [534, 308] on input "Bank Routing Number" at bounding box center [652, 298] width 680 height 34
type input "226071004"
click at [303, 346] on section "Account Overview | Set Up Account Info ADD NEW ACCOUNT Please complete the foll…" at bounding box center [651, 364] width 989 height 524
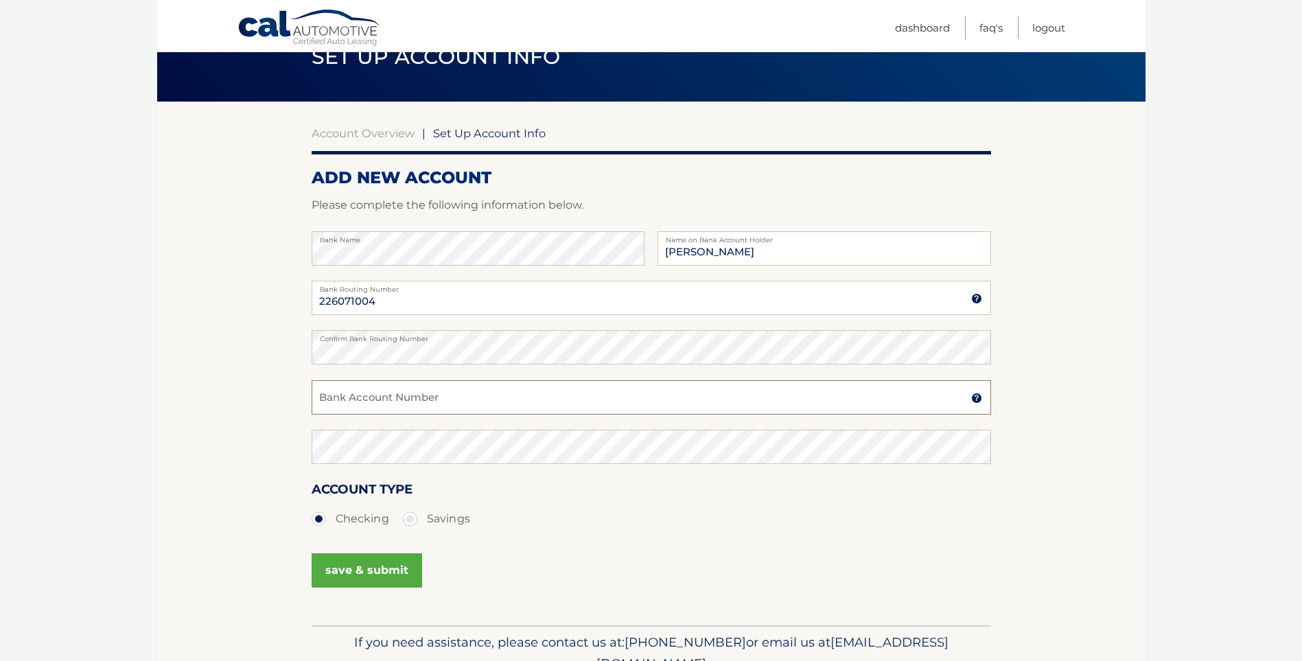
click at [355, 394] on input "Bank Account Number" at bounding box center [652, 397] width 680 height 34
type input "50140099545"
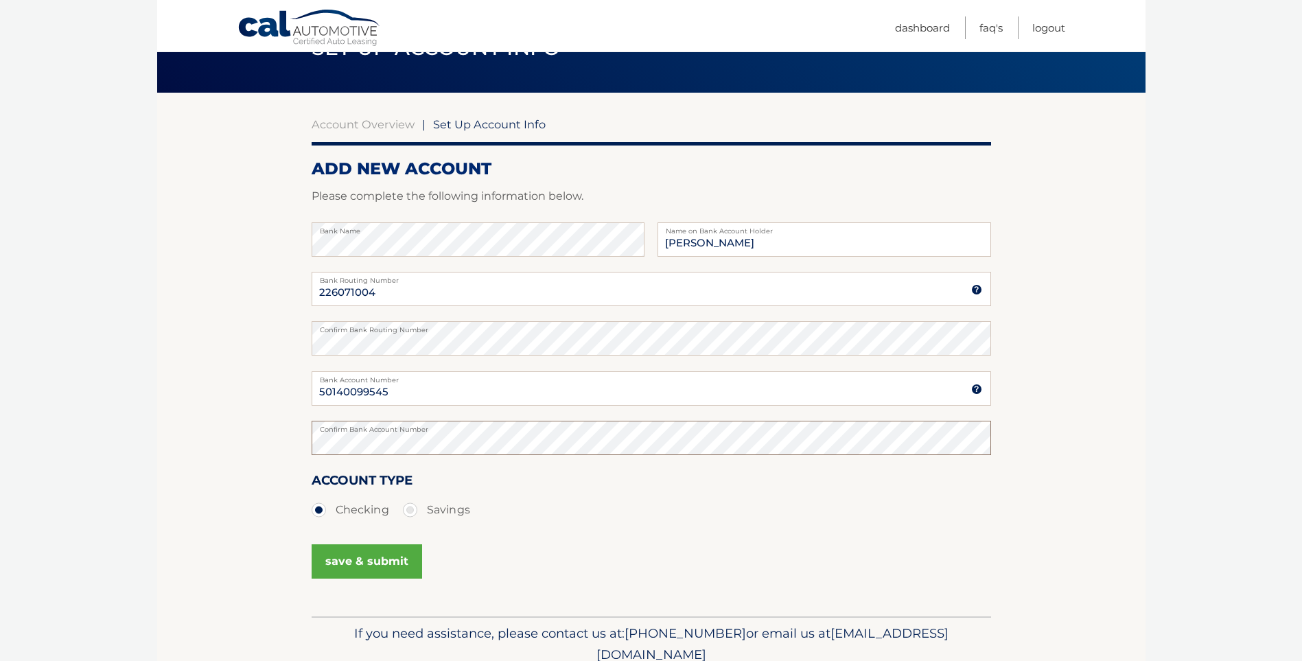
scroll to position [135, 0]
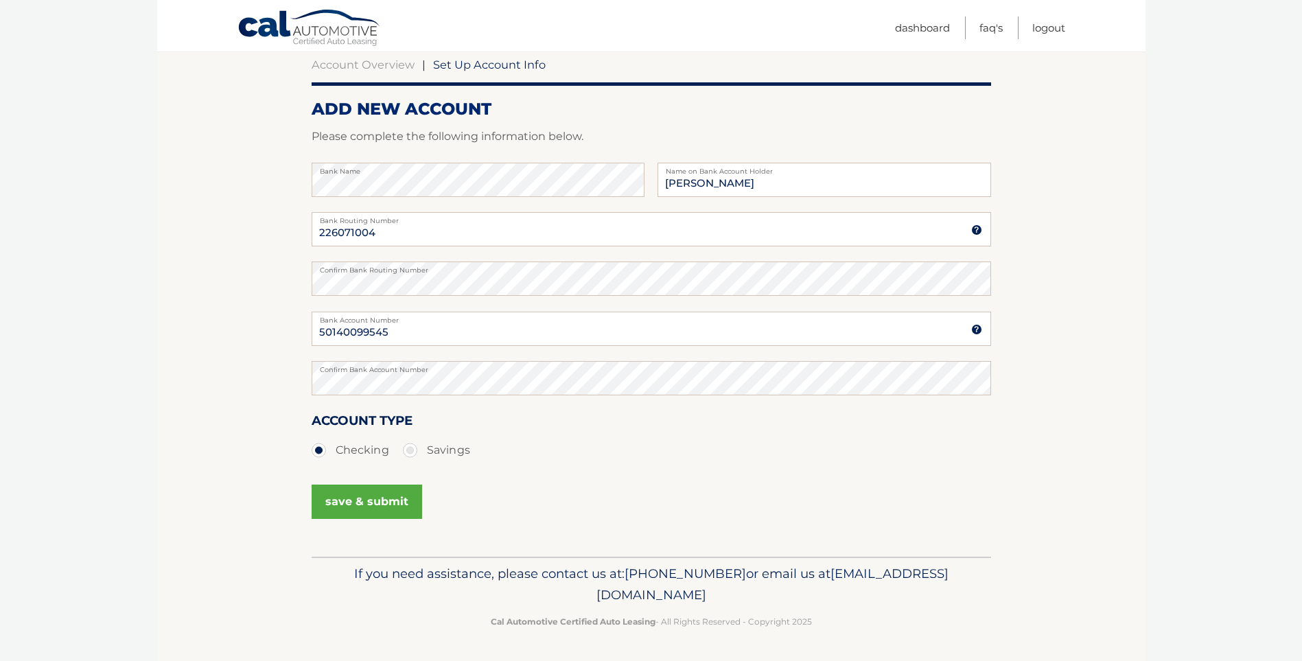
click at [393, 496] on button "save & submit" at bounding box center [367, 502] width 111 height 34
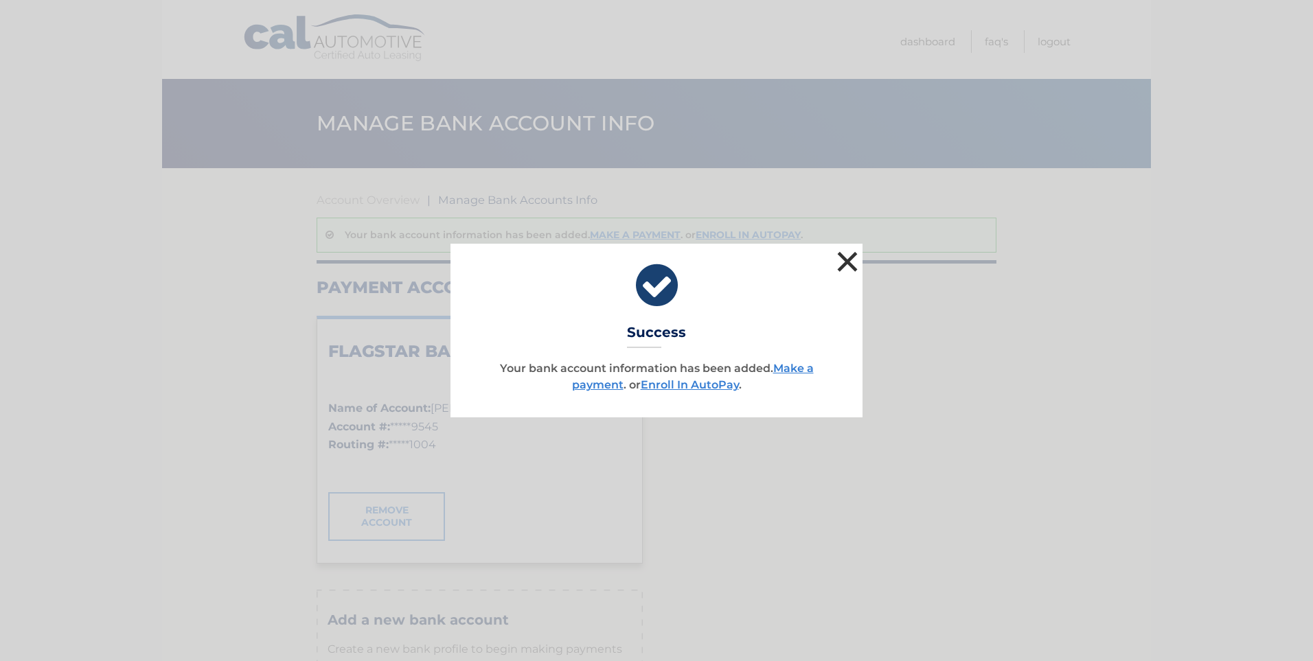
click at [852, 260] on button "×" at bounding box center [847, 261] width 27 height 27
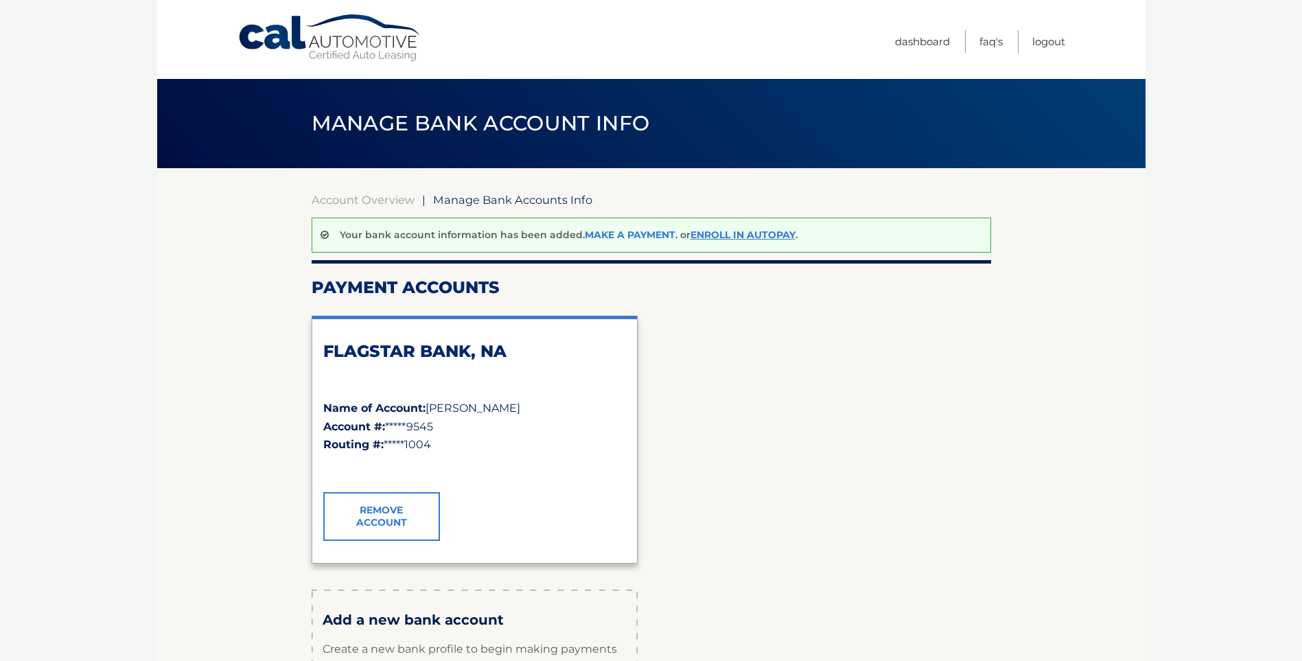
click at [647, 235] on link "Make a payment" at bounding box center [630, 235] width 91 height 12
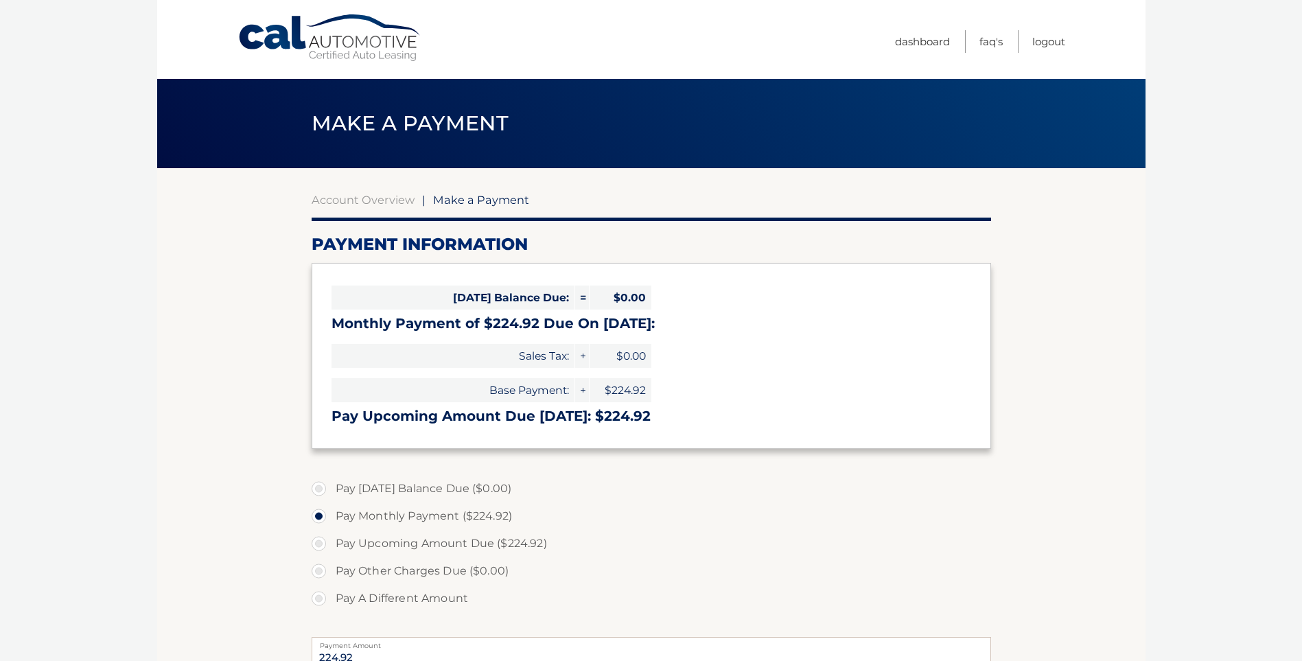
select select "ZTFkMTEyM2EtNDllNi00MTViLWE1YjAtNDY1MzZmNTViMTA1"
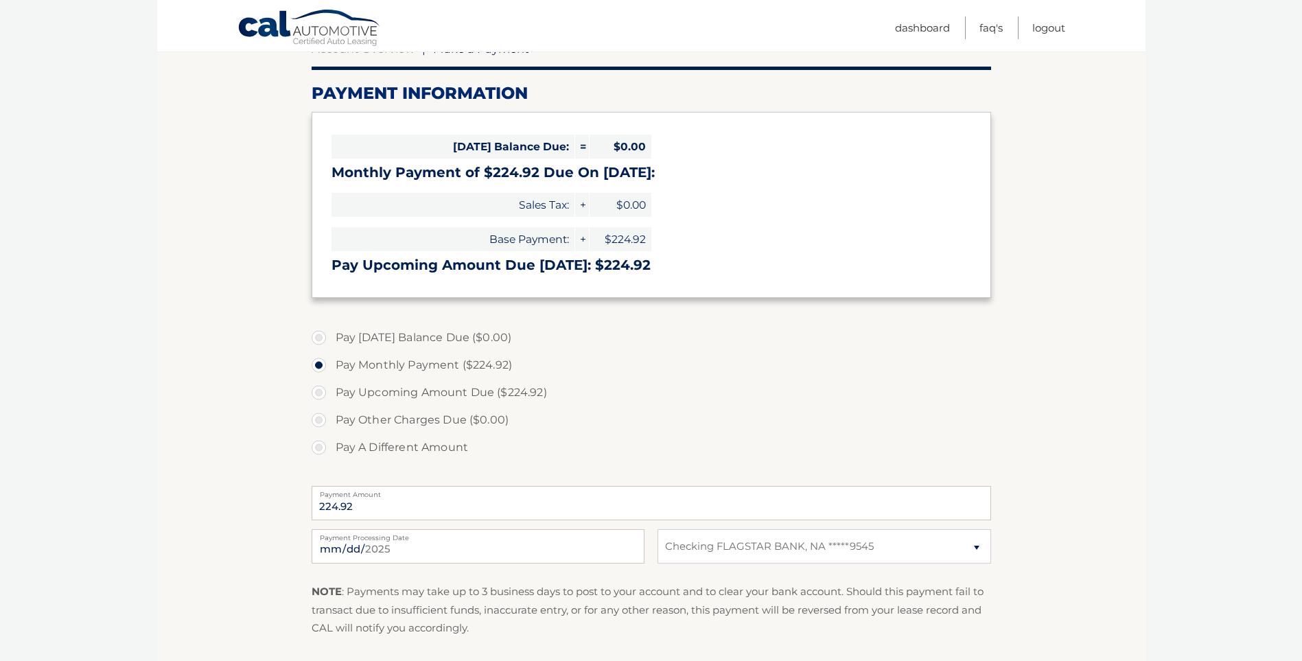
scroll to position [275, 0]
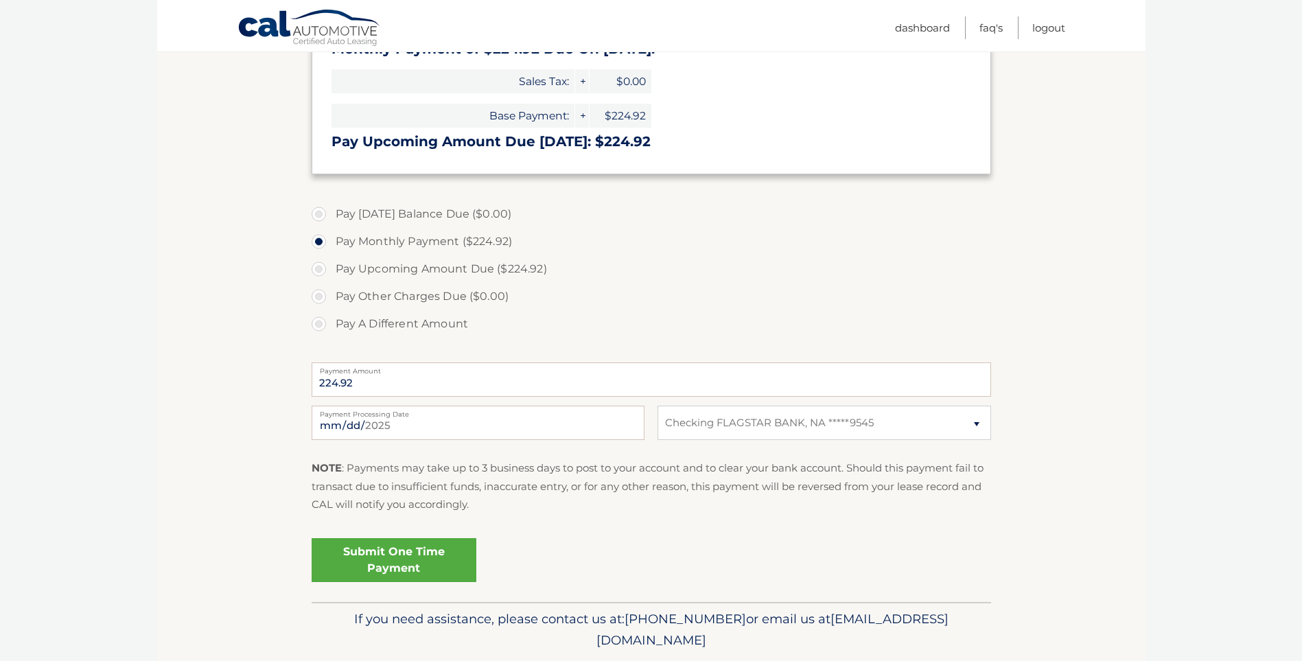
click at [314, 271] on label "Pay Upcoming Amount Due ($224.92)" at bounding box center [652, 268] width 680 height 27
click at [317, 271] on input "Pay Upcoming Amount Due ($224.92)" at bounding box center [324, 266] width 14 height 22
radio input "true"
click at [319, 270] on label "Pay Upcoming Amount Due ($224.92)" at bounding box center [652, 268] width 680 height 27
click at [319, 270] on input "Pay Upcoming Amount Due ($224.92)" at bounding box center [324, 266] width 14 height 22
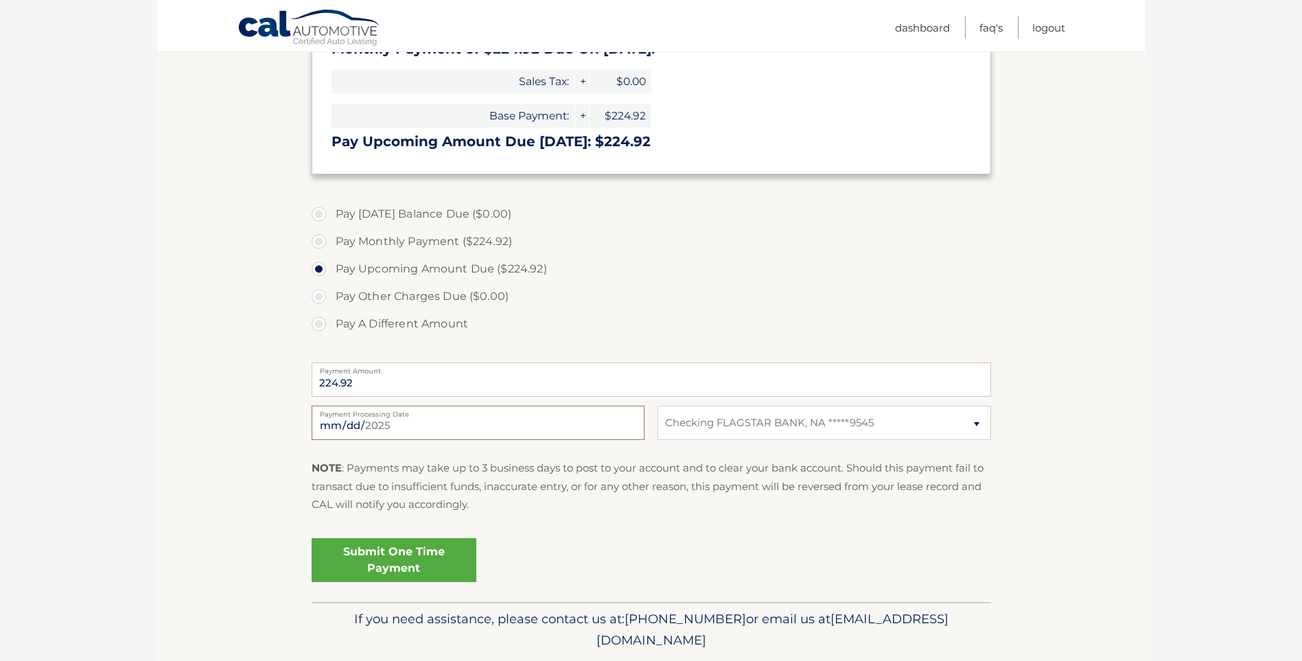
click at [421, 423] on input "2025-10-03" at bounding box center [478, 423] width 333 height 34
type input "2025-10-22"
click at [735, 507] on p "NOTE : Payments may take up to 3 business days to post to your account and to c…" at bounding box center [652, 486] width 680 height 54
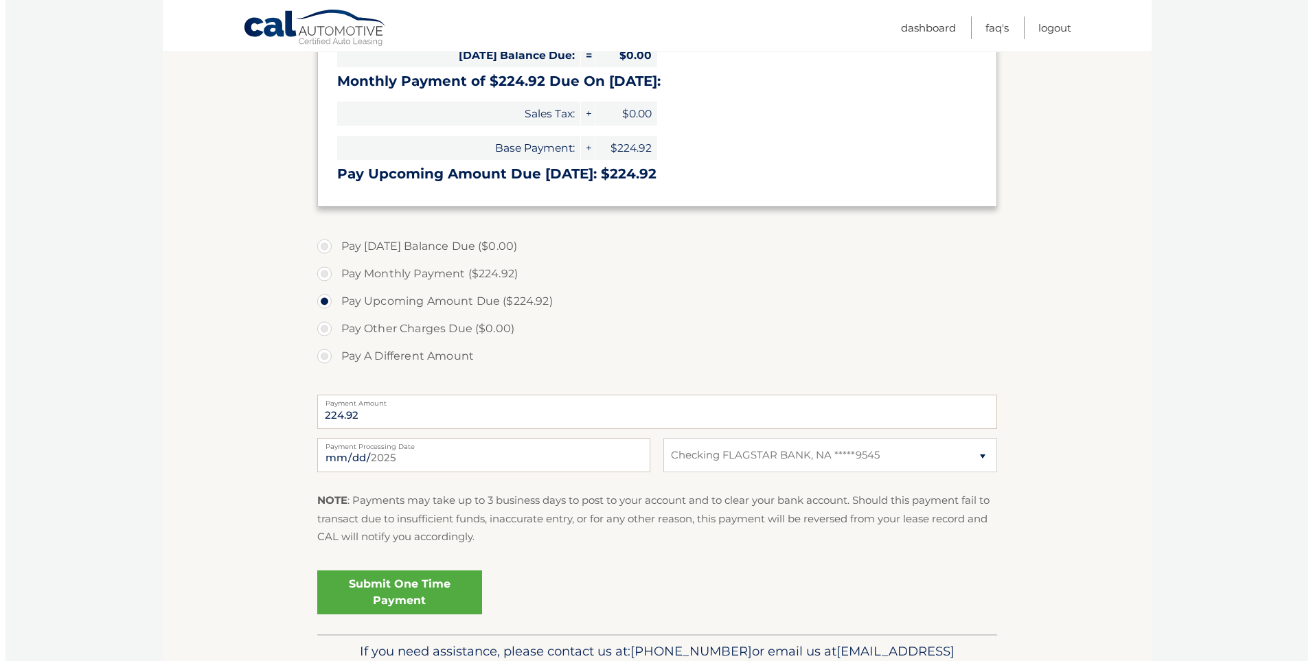
scroll to position [320, 0]
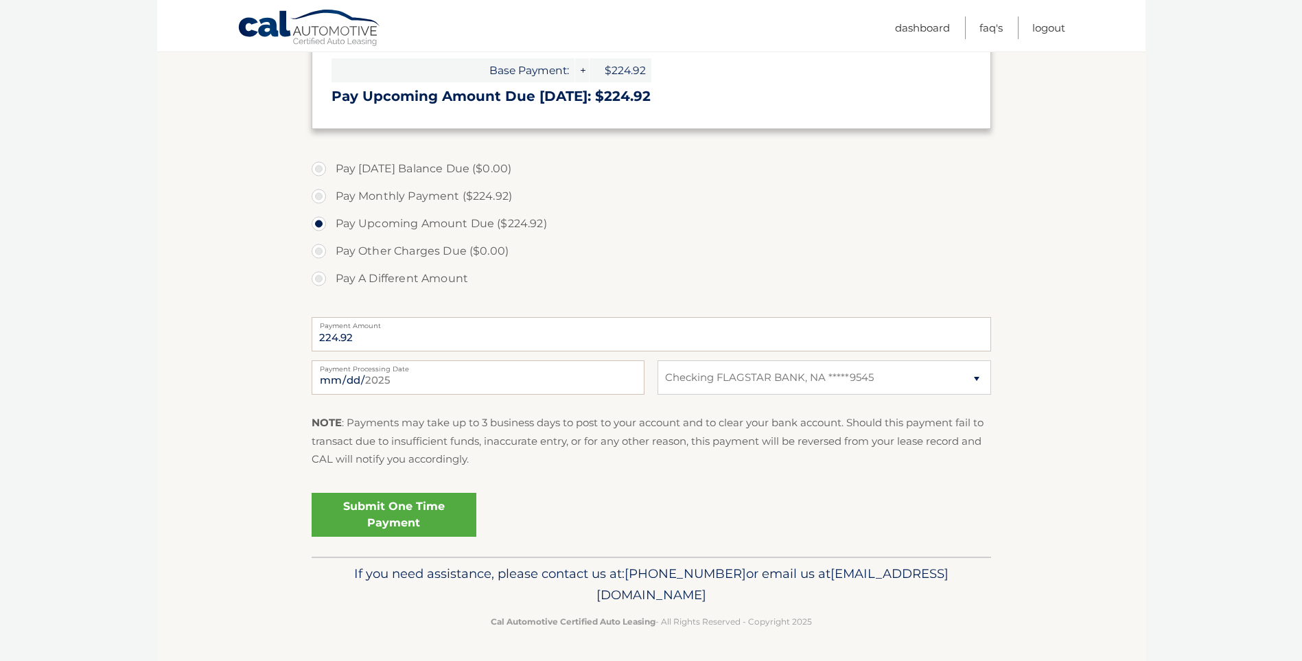
click at [415, 518] on link "Submit One Time Payment" at bounding box center [394, 515] width 165 height 44
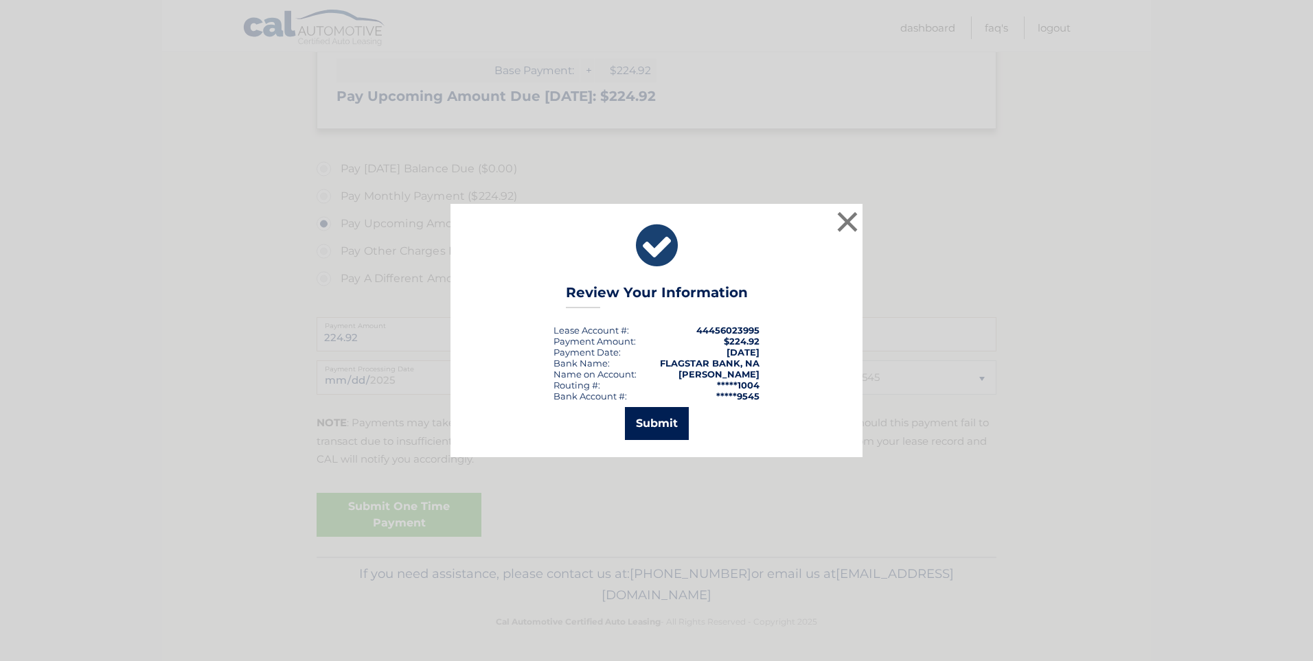
click at [661, 430] on button "Submit" at bounding box center [657, 423] width 64 height 33
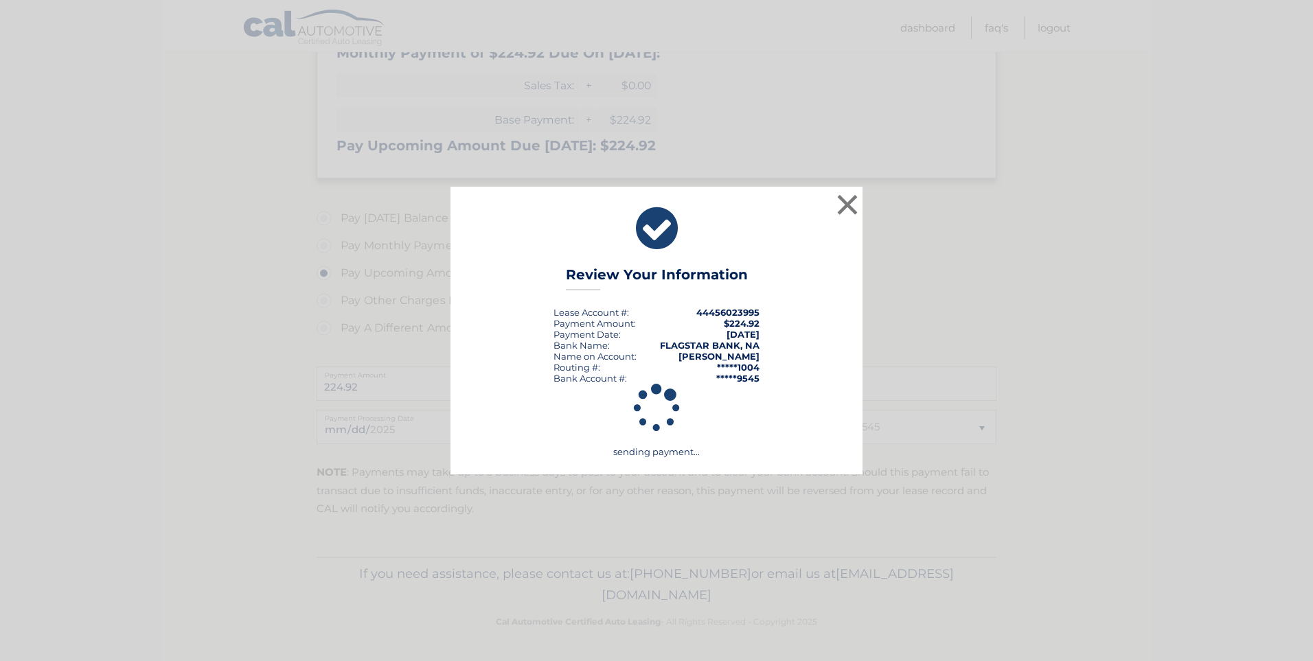
scroll to position [271, 0]
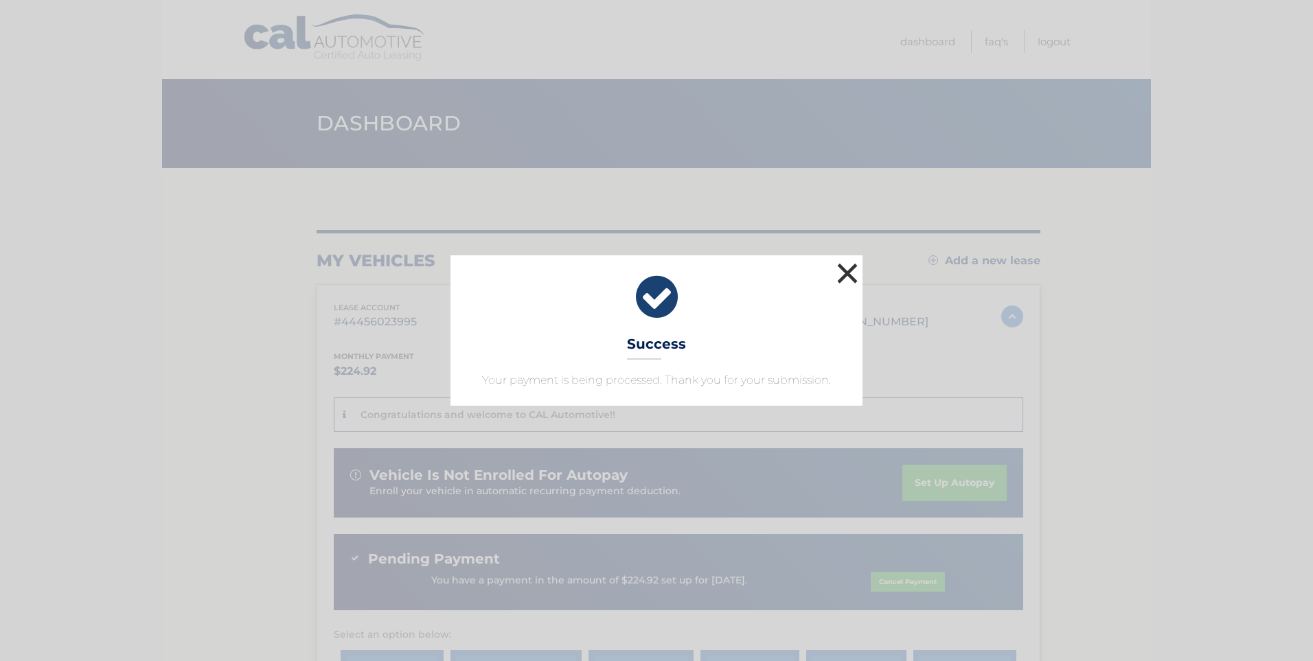
click at [849, 271] on button "×" at bounding box center [847, 273] width 27 height 27
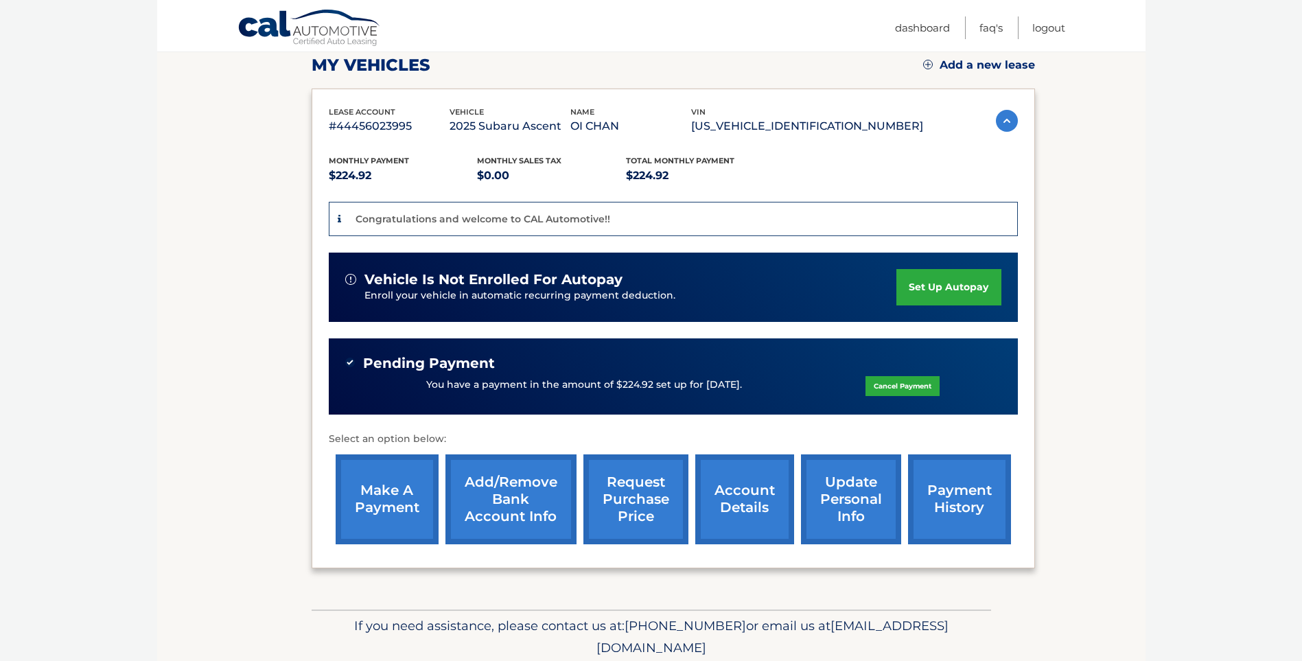
scroll to position [206, 0]
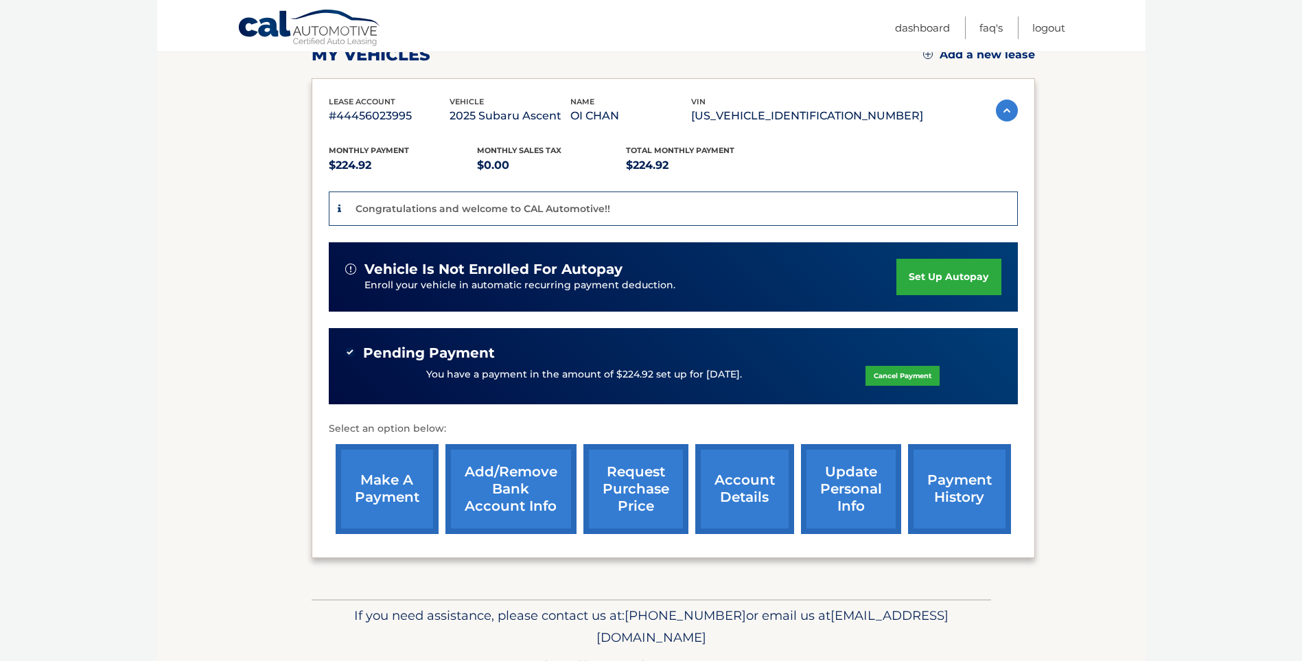
click at [959, 487] on link "payment history" at bounding box center [959, 489] width 103 height 90
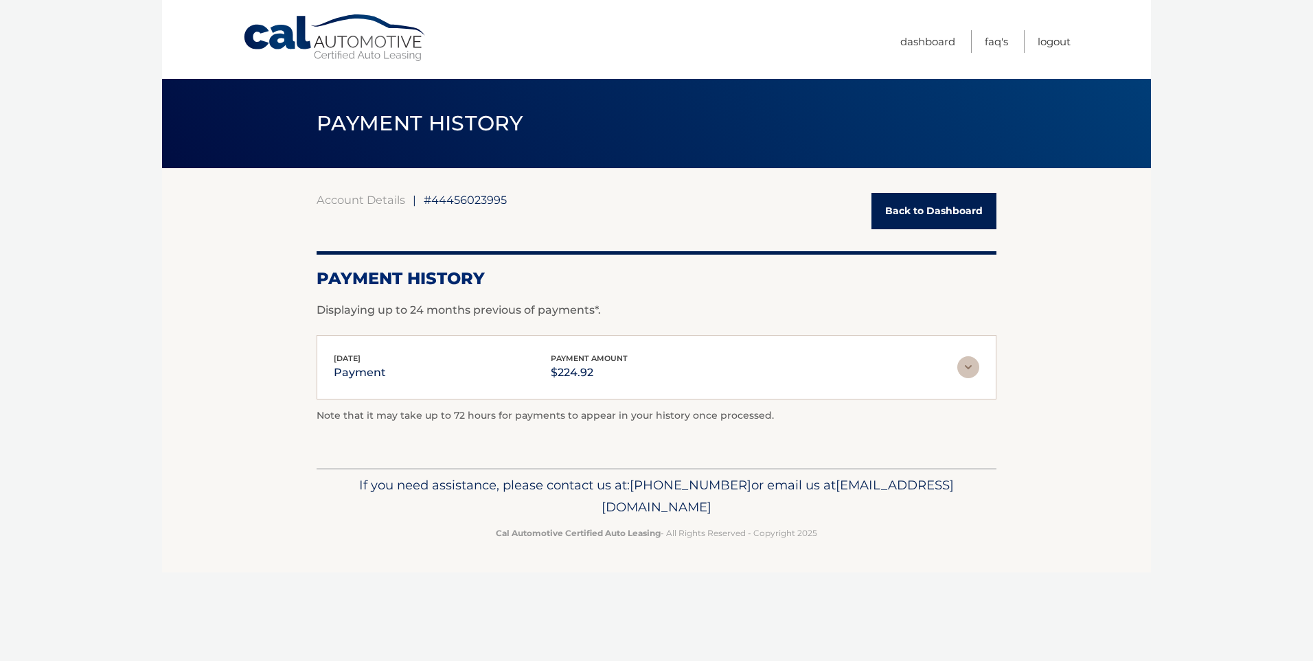
click at [293, 33] on link "Cal Automotive" at bounding box center [334, 38] width 185 height 49
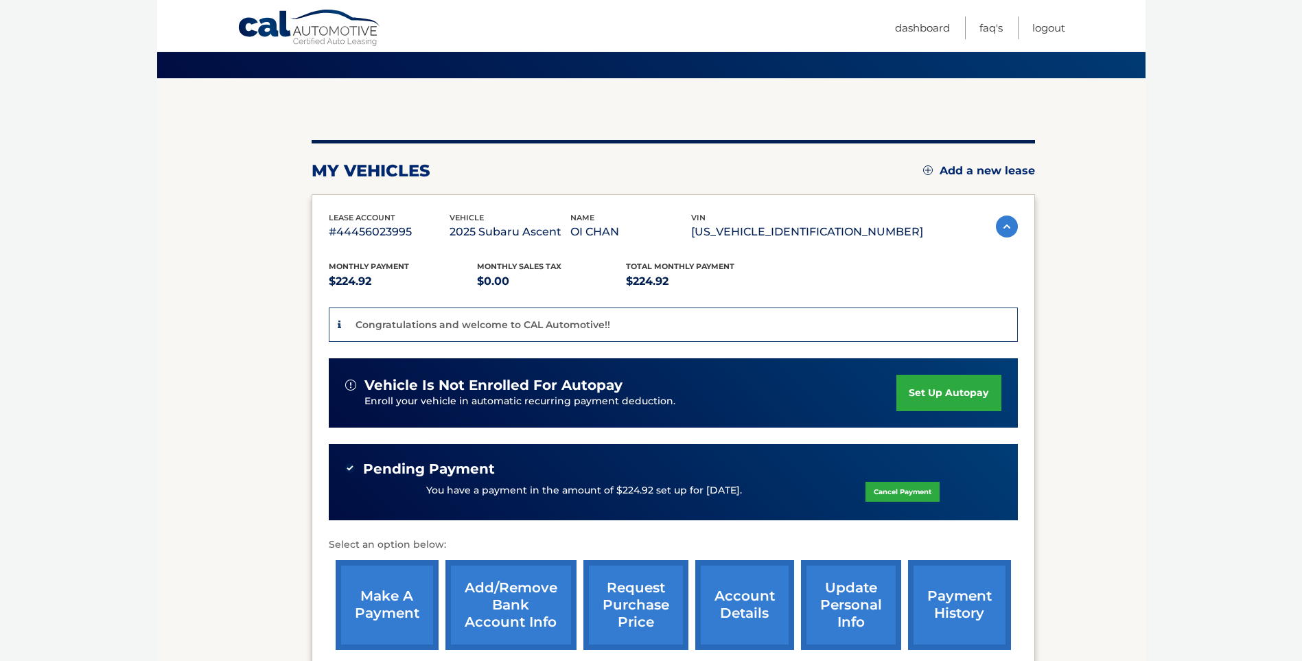
scroll to position [249, 0]
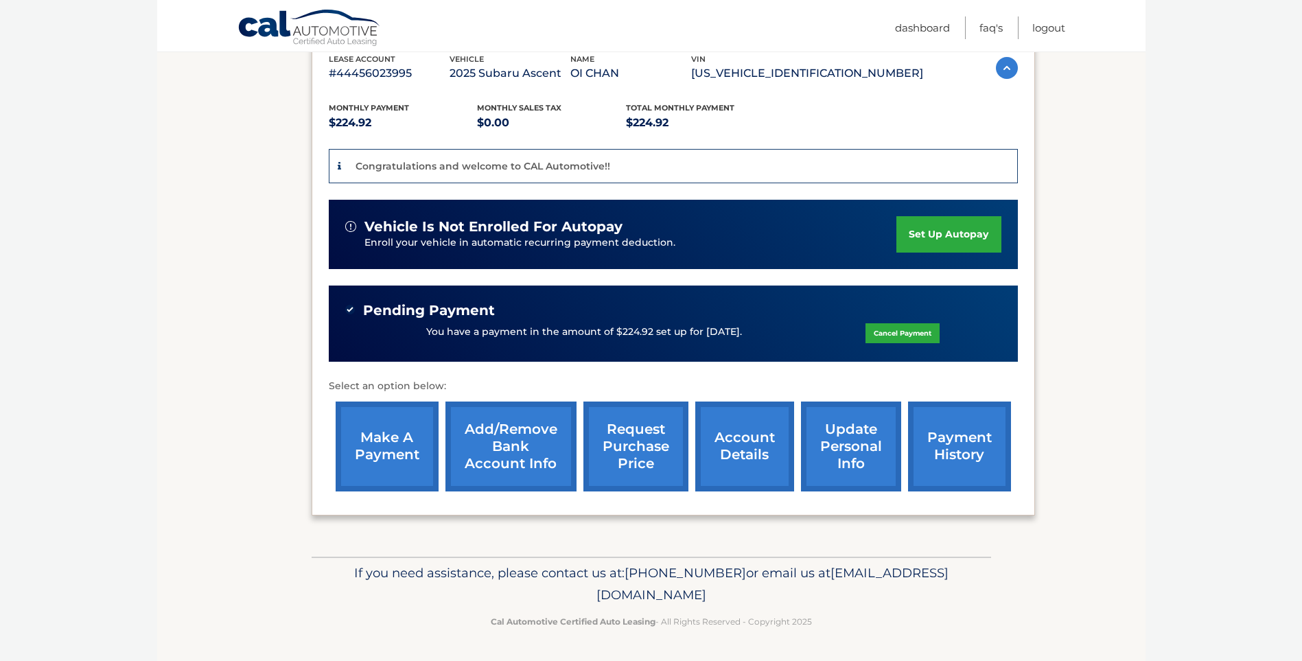
click at [364, 433] on link "make a payment" at bounding box center [387, 447] width 103 height 90
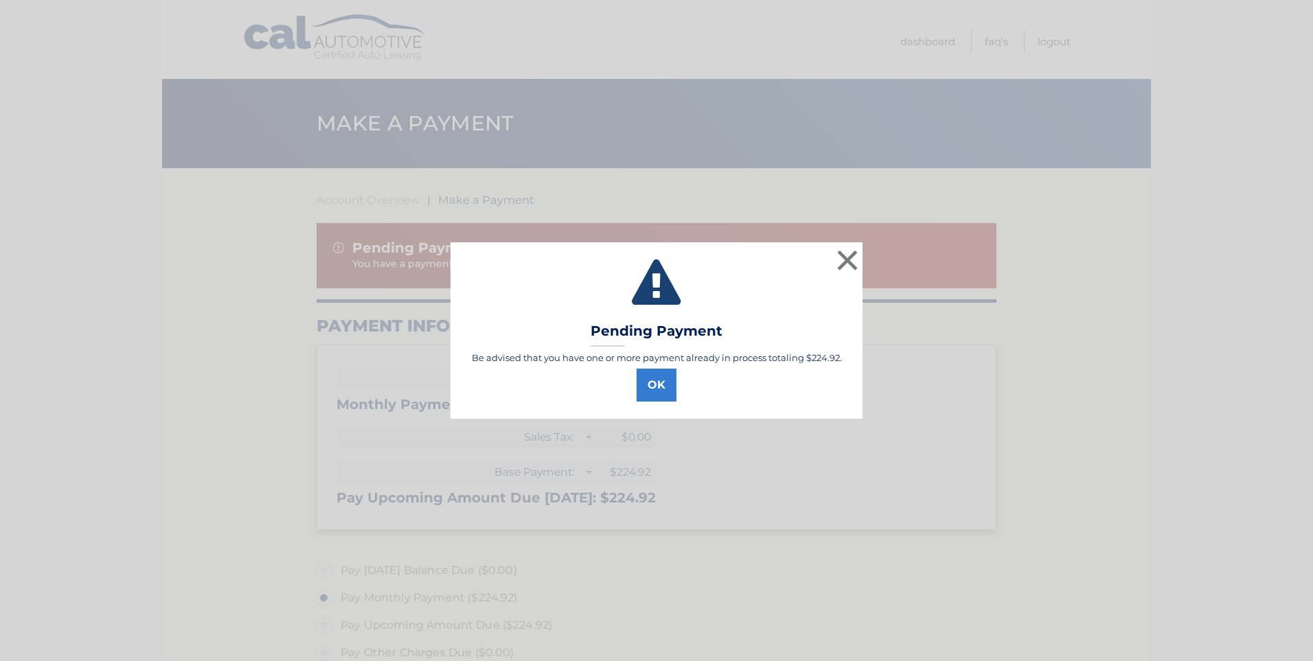
select select "ZTFkMTEyM2EtNDllNi00MTViLWE1YjAtNDY1MzZmNTViMTA1"
click at [650, 380] on button "OK" at bounding box center [656, 385] width 40 height 33
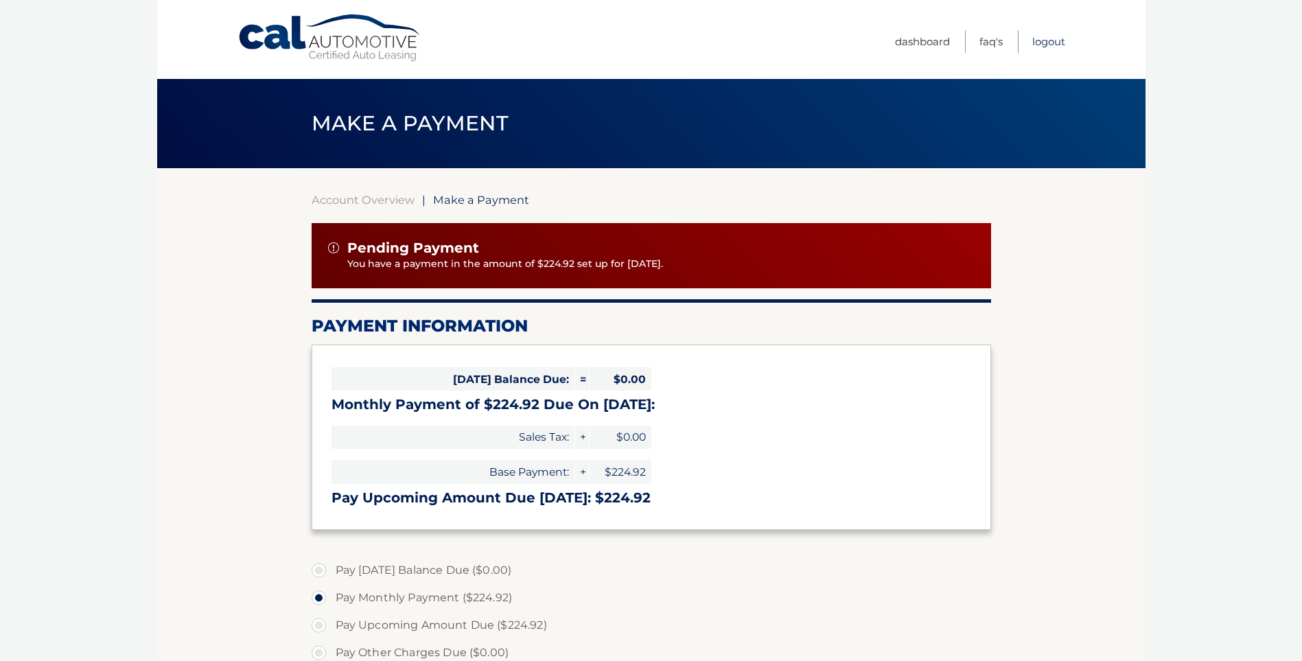
click at [1045, 39] on link "Logout" at bounding box center [1049, 41] width 33 height 23
